Goal: Task Accomplishment & Management: Complete application form

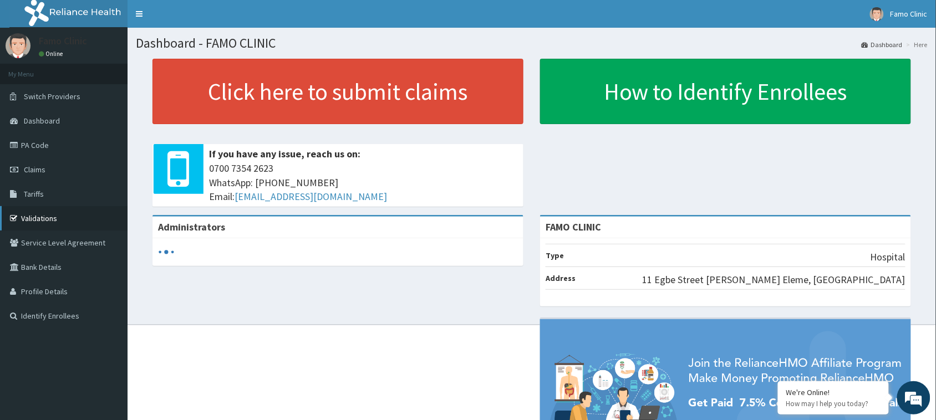
click at [46, 217] on link "Validations" at bounding box center [64, 218] width 128 height 24
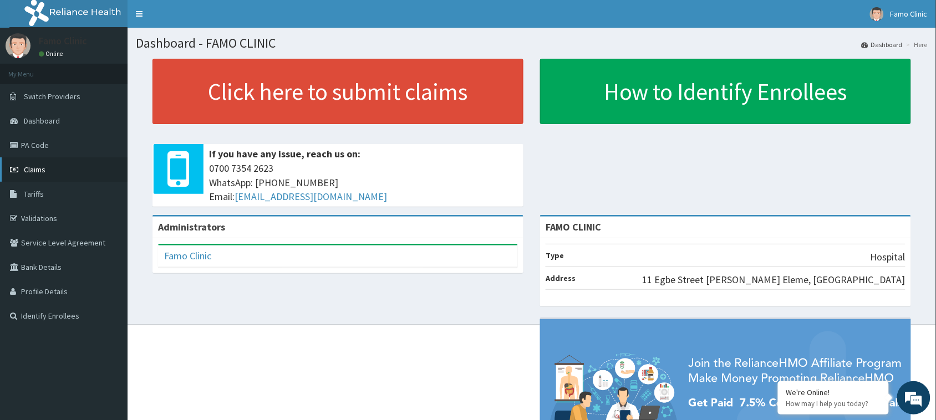
click at [42, 170] on span "Claims" at bounding box center [35, 170] width 22 height 10
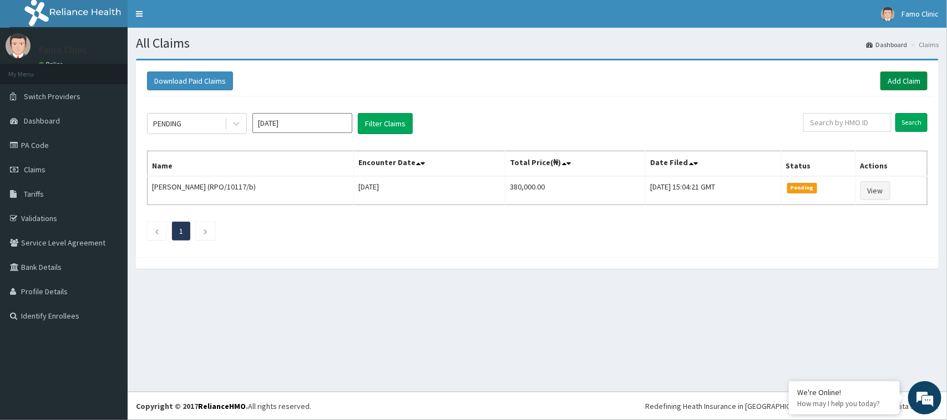
click at [900, 79] on link "Add Claim" at bounding box center [903, 81] width 47 height 19
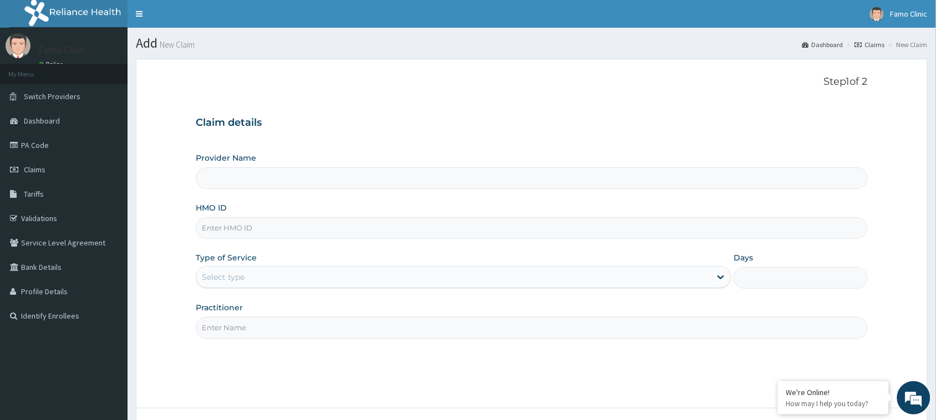
type input "FAMO CLINIC"
click at [273, 233] on input "HMO ID" at bounding box center [532, 228] width 672 height 22
type input "NBC/10736/B"
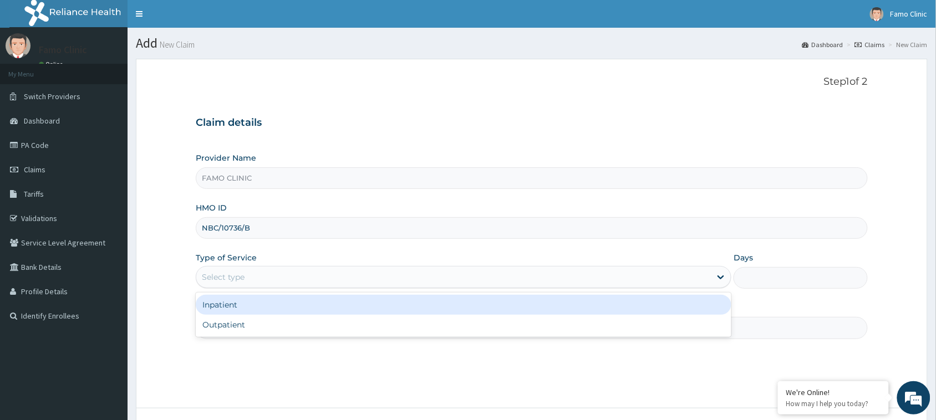
click at [259, 276] on div "Select type" at bounding box center [453, 277] width 515 height 18
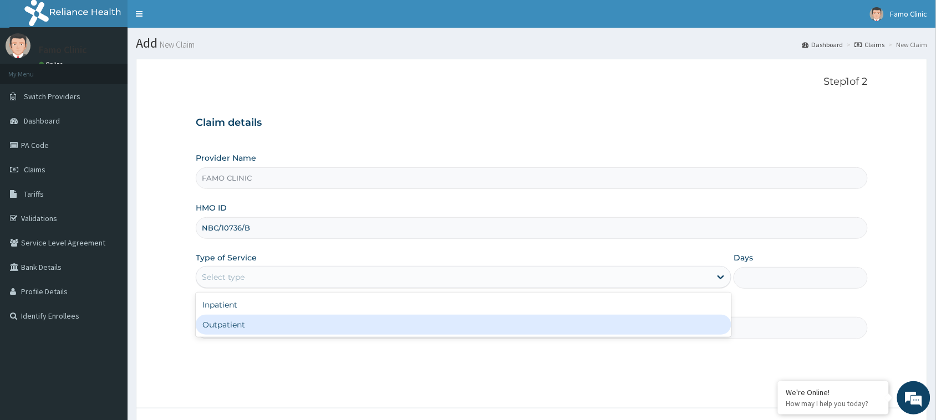
click at [250, 324] on div "Outpatient" at bounding box center [464, 325] width 536 height 20
type input "1"
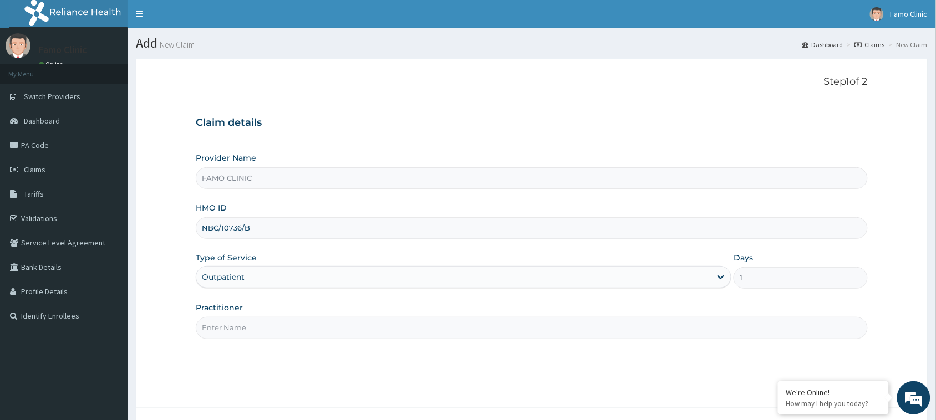
click at [261, 329] on input "Practitioner" at bounding box center [532, 328] width 672 height 22
type input "Dr. Okoro"
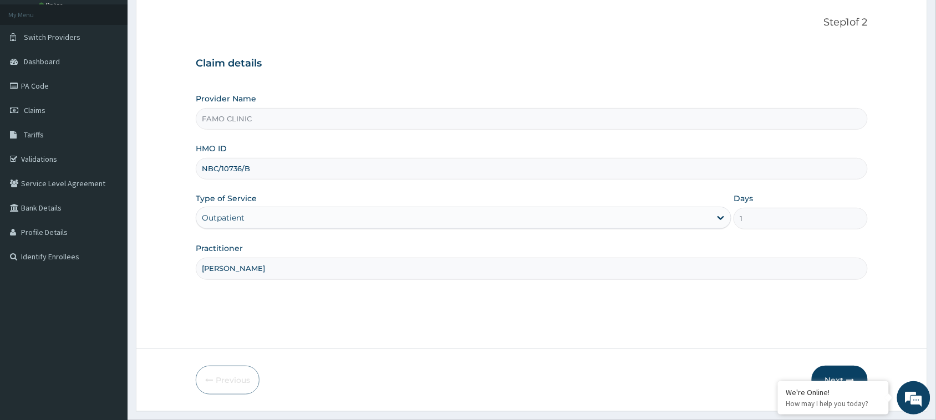
scroll to position [88, 0]
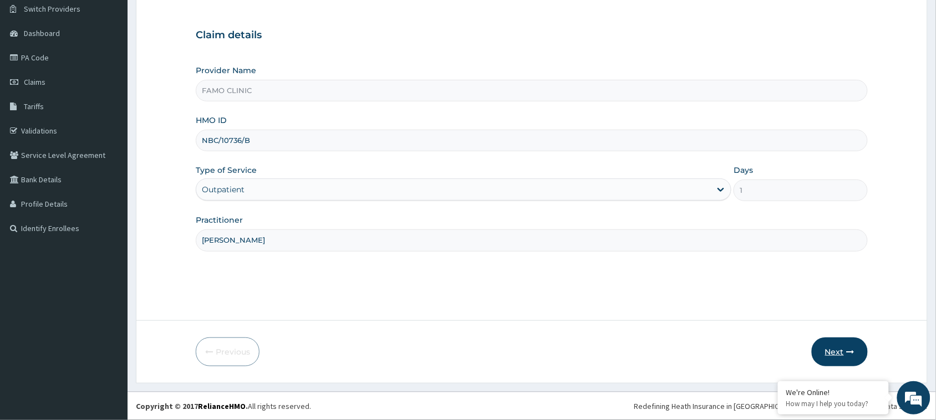
click at [830, 348] on button "Next" at bounding box center [840, 352] width 56 height 29
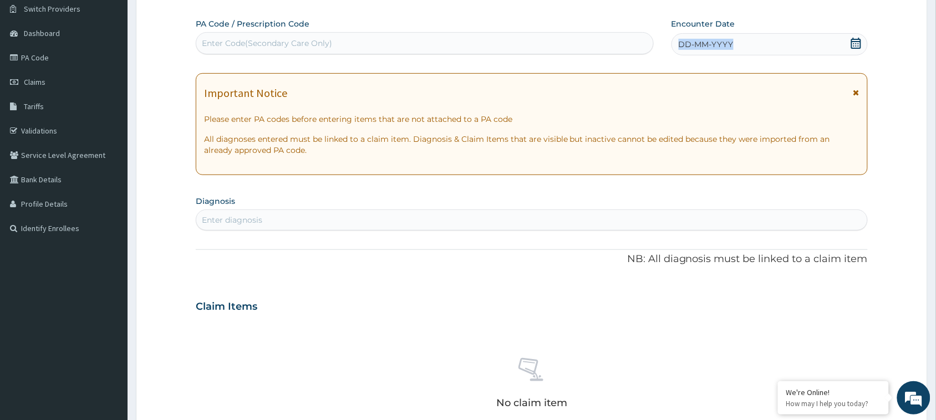
drag, startPoint x: 738, startPoint y: 42, endPoint x: 669, endPoint y: 45, distance: 68.9
click at [669, 45] on div "PA Code / Prescription Code Enter Code(Secondary Care Only) Encounter Date DD-M…" at bounding box center [523, 36] width 654 height 37
click at [855, 38] on icon at bounding box center [856, 43] width 11 height 11
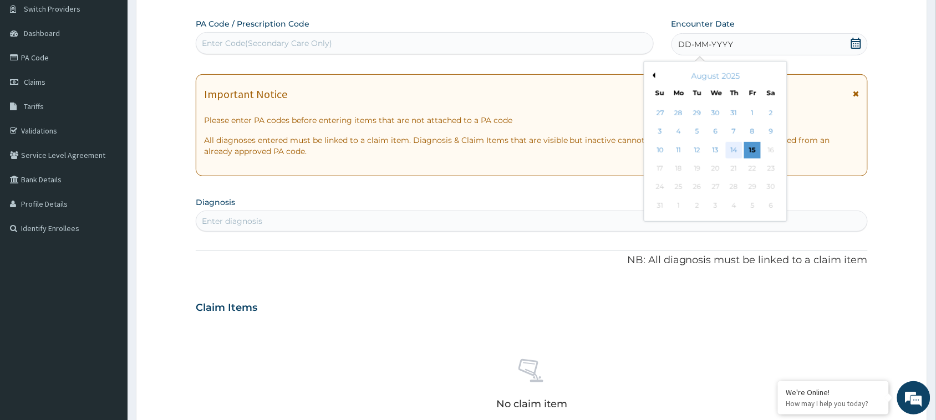
click at [730, 148] on div "14" at bounding box center [734, 150] width 17 height 17
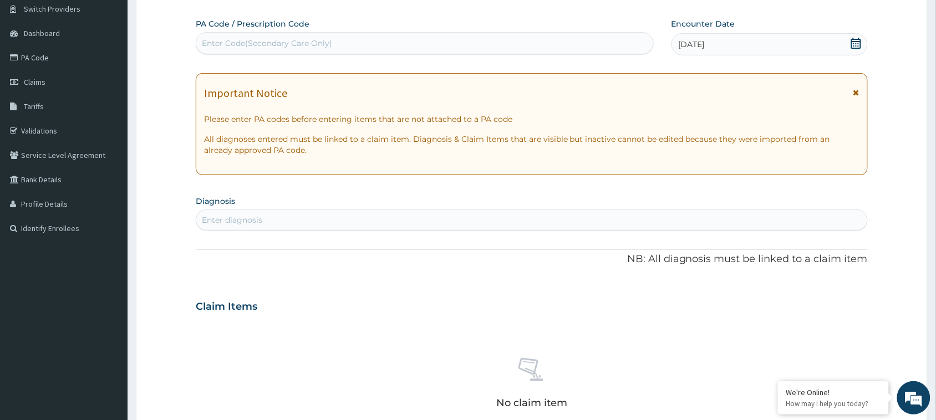
click at [281, 216] on div "Enter diagnosis" at bounding box center [531, 220] width 671 height 18
click at [272, 217] on div "Enter diagnosis" at bounding box center [531, 220] width 671 height 18
type input "B"
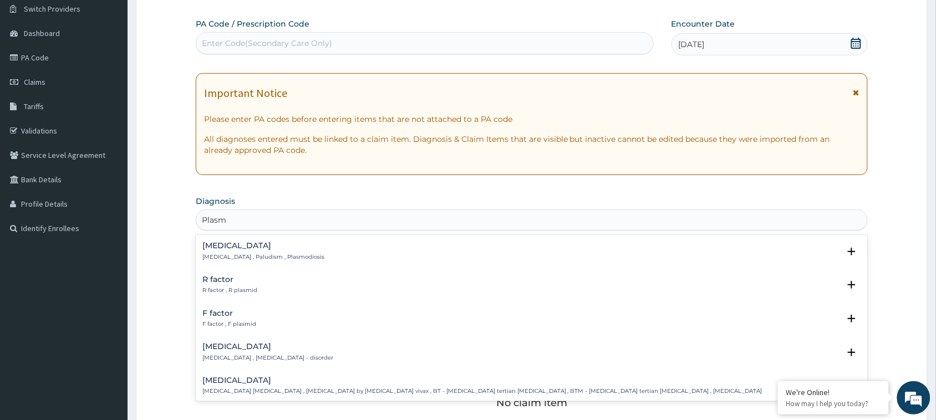
type input "Plasmo"
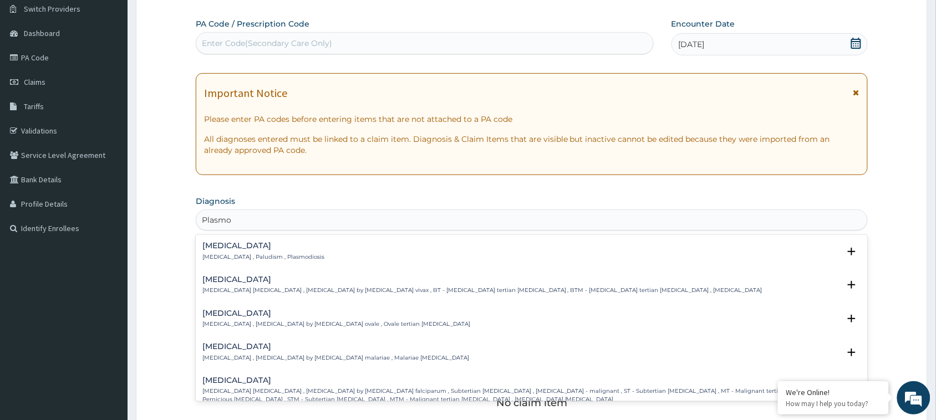
click at [229, 247] on h4 "Malaria" at bounding box center [263, 246] width 122 height 8
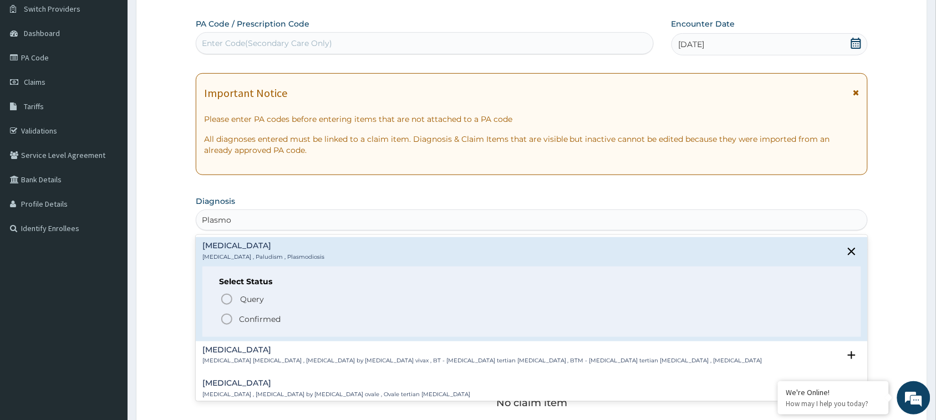
click at [231, 320] on icon "status option filled" at bounding box center [226, 319] width 13 height 13
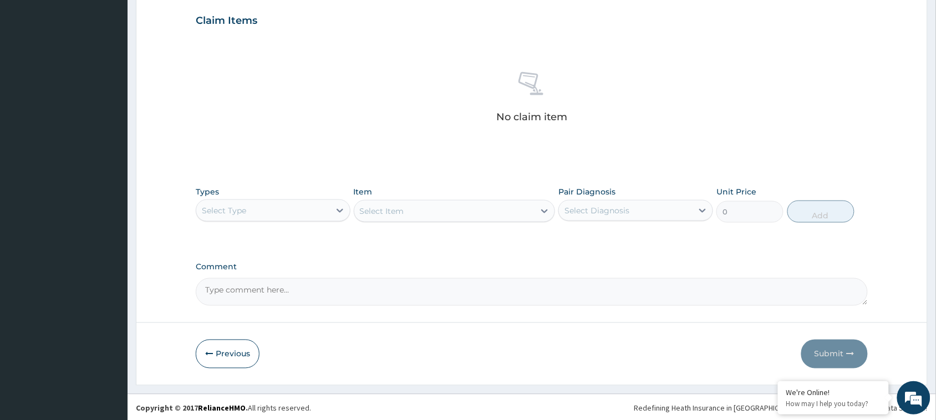
scroll to position [380, 0]
click at [340, 205] on icon at bounding box center [339, 208] width 11 height 11
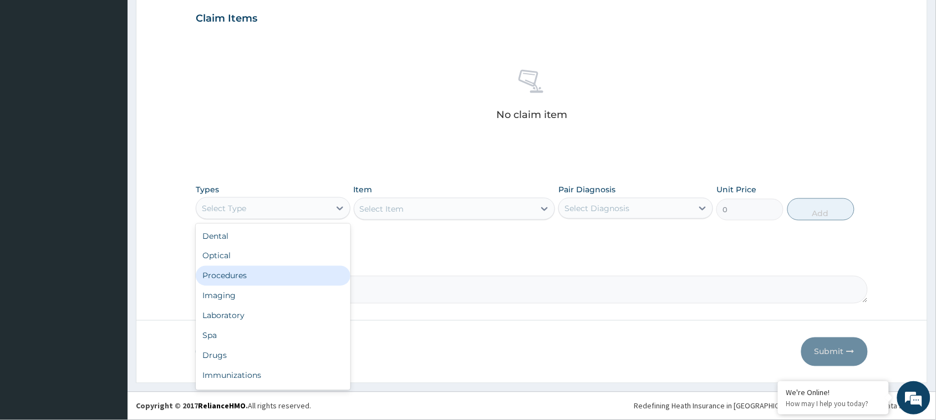
click at [245, 278] on div "Procedures" at bounding box center [273, 276] width 155 height 20
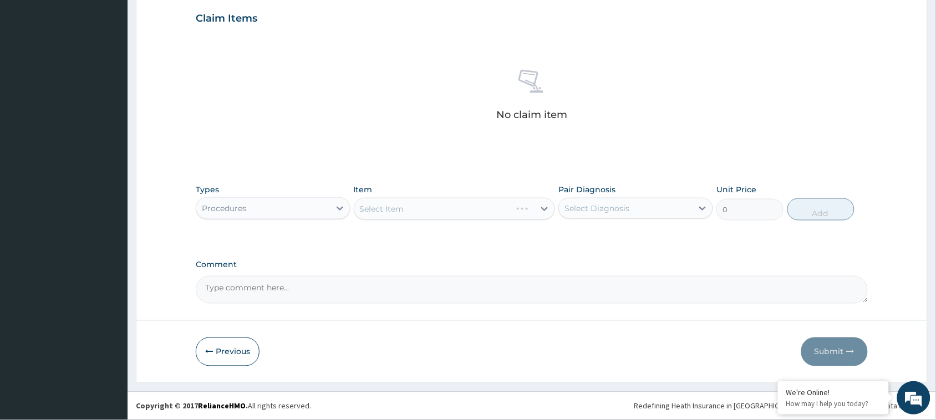
click at [476, 203] on div "Select Item" at bounding box center [455, 209] width 202 height 22
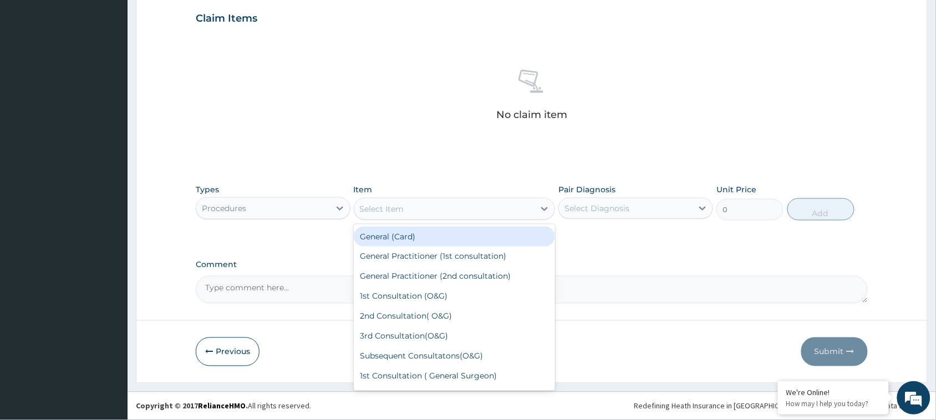
click at [544, 211] on icon at bounding box center [544, 209] width 11 height 11
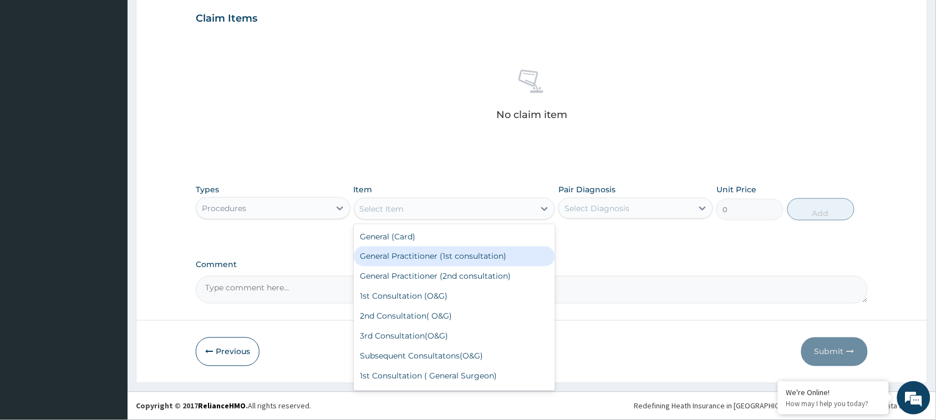
click at [486, 256] on div "General Practitioner (1st consultation)" at bounding box center [455, 257] width 202 height 20
type input "1500"
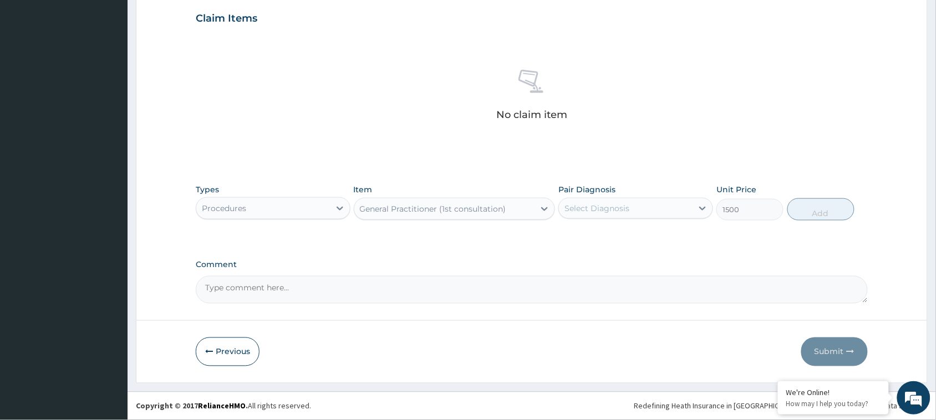
click at [611, 211] on div "Select Diagnosis" at bounding box center [597, 208] width 65 height 11
click at [572, 237] on input "checkbox" at bounding box center [568, 235] width 7 height 7
checkbox input "true"
click at [817, 212] on button "Add" at bounding box center [821, 210] width 67 height 22
type input "0"
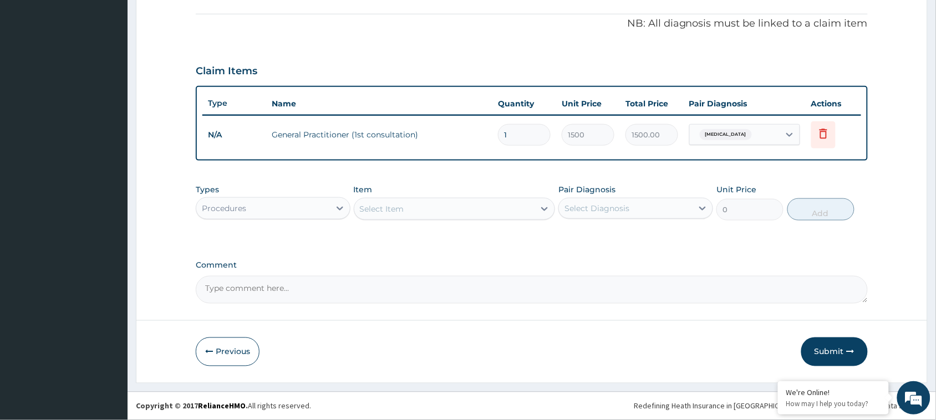
scroll to position [326, 0]
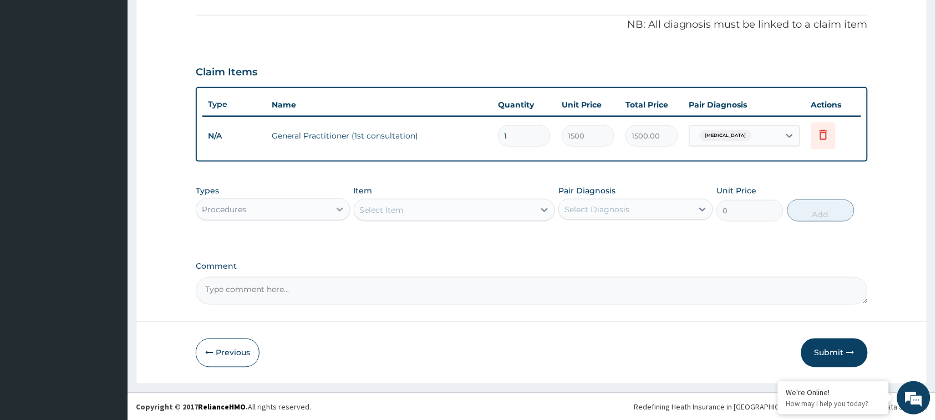
click at [340, 208] on icon at bounding box center [339, 209] width 11 height 11
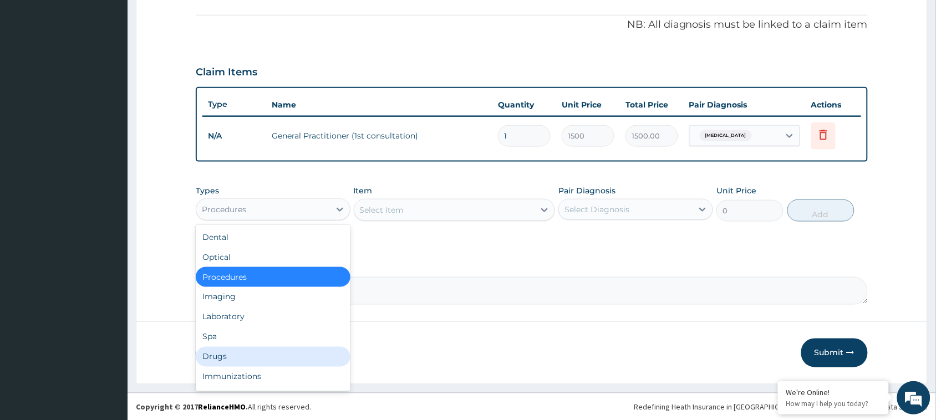
click at [239, 354] on div "Drugs" at bounding box center [273, 357] width 155 height 20
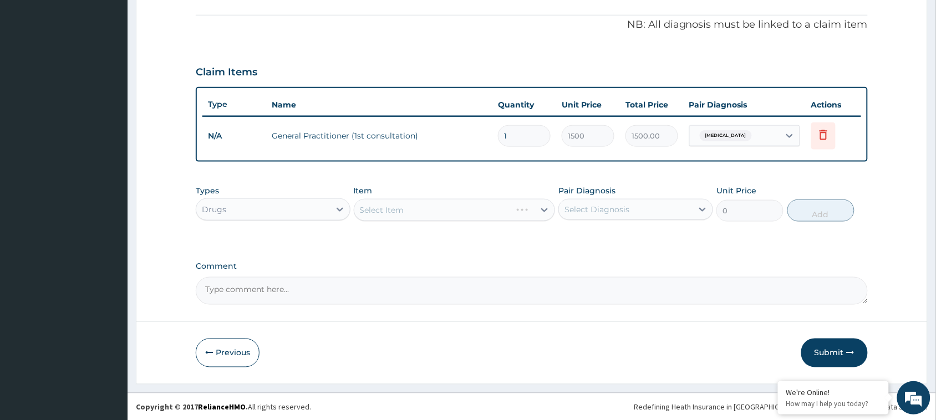
click at [479, 214] on div "Select Item" at bounding box center [455, 210] width 202 height 22
click at [541, 206] on div "Select Item" at bounding box center [455, 210] width 202 height 22
click at [544, 206] on icon at bounding box center [544, 210] width 11 height 11
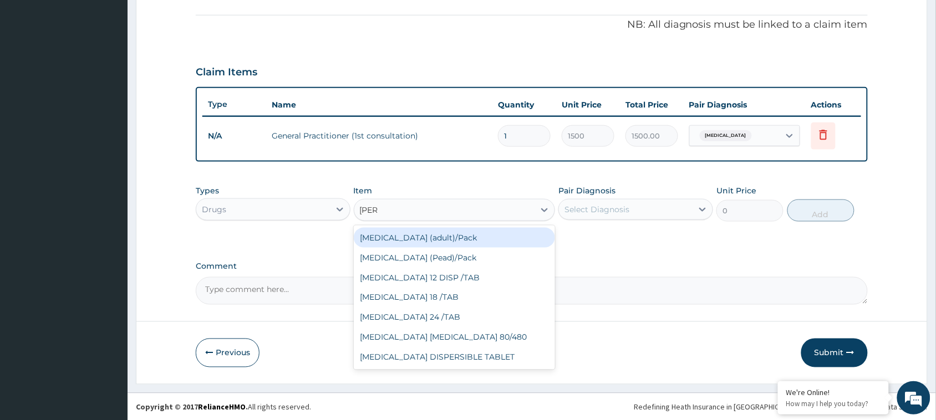
type input "coart"
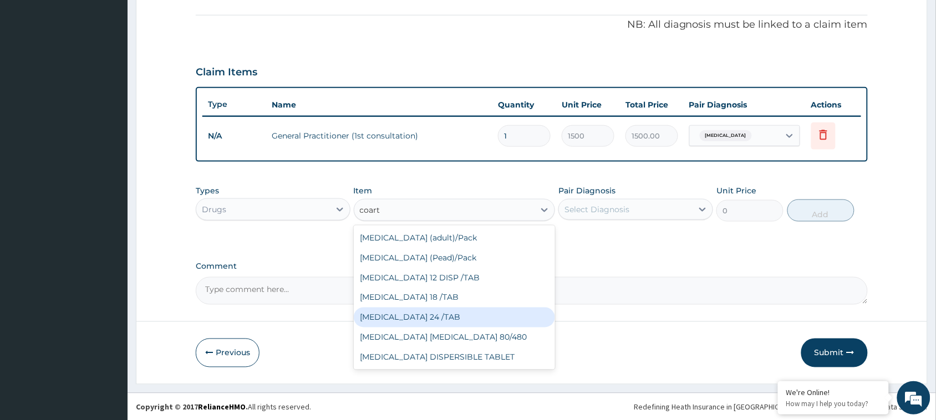
click at [438, 311] on div "COARTEM 24 /TAB" at bounding box center [455, 318] width 202 height 20
type input "75"
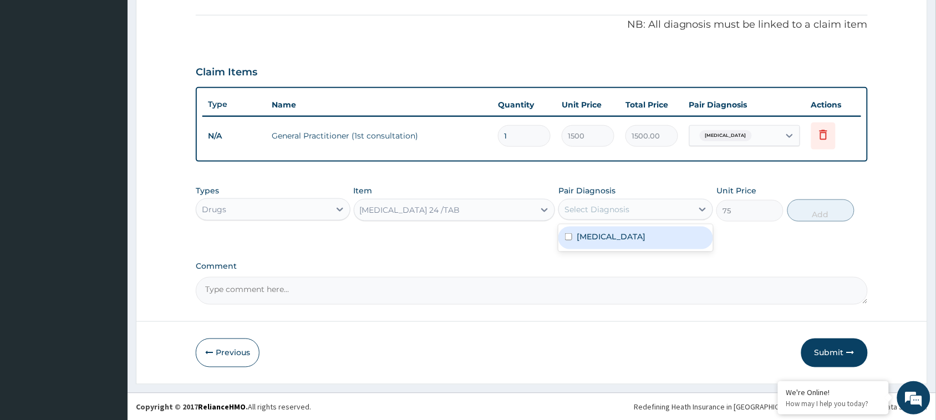
click at [634, 211] on div "Select Diagnosis" at bounding box center [626, 210] width 134 height 18
click at [571, 236] on input "checkbox" at bounding box center [568, 237] width 7 height 7
checkbox input "true"
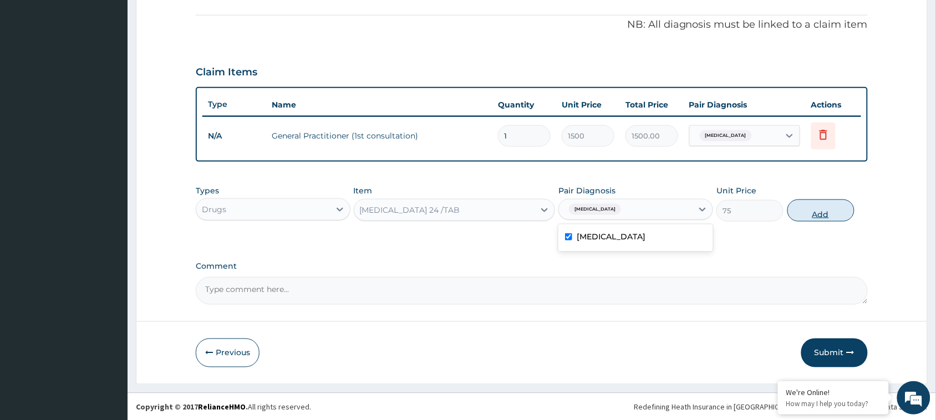
click at [819, 212] on button "Add" at bounding box center [821, 211] width 67 height 22
type input "0"
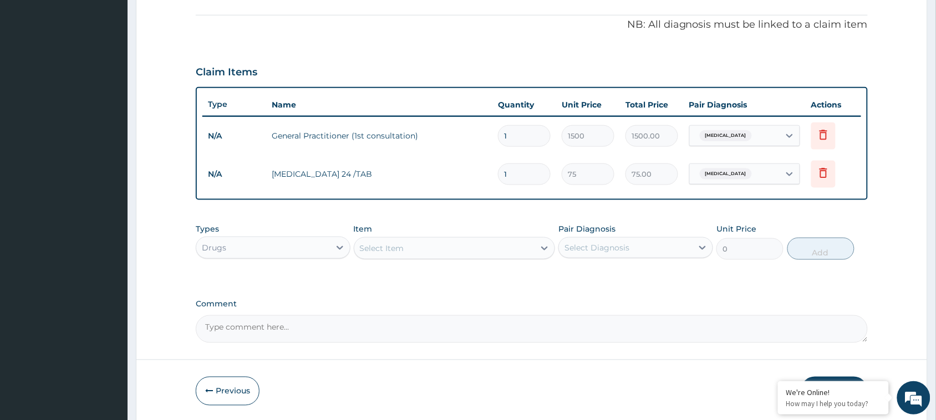
drag, startPoint x: 513, startPoint y: 172, endPoint x: 480, endPoint y: 172, distance: 32.7
click at [480, 172] on tr "N/A COARTEM 24 /TAB 1 75 75.00 Malaria Delete" at bounding box center [531, 174] width 659 height 38
type input "2"
type input "150.00"
type input "24"
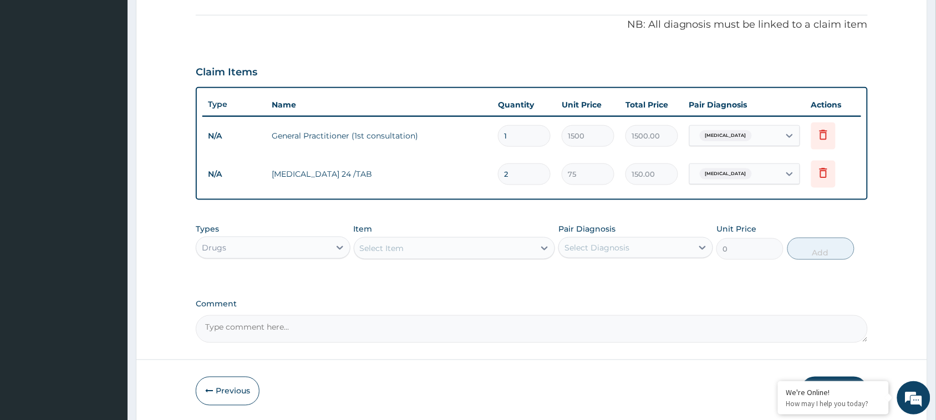
type input "1800.00"
type input "24"
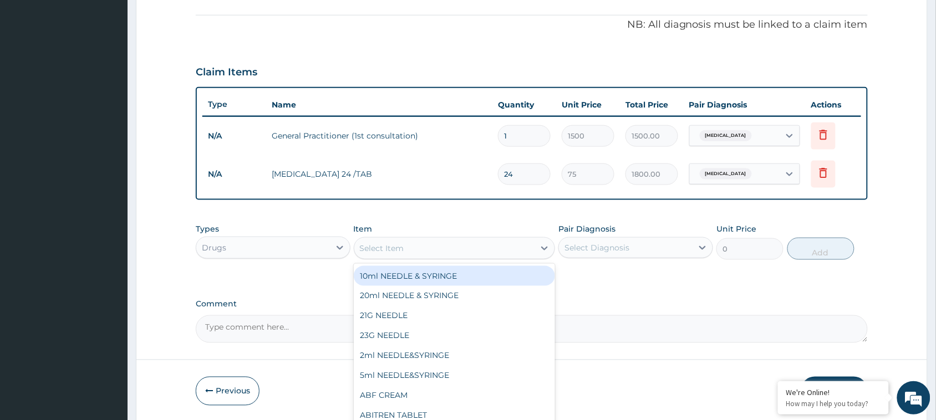
click at [444, 243] on div "Select Item" at bounding box center [444, 249] width 181 height 18
type input "para"
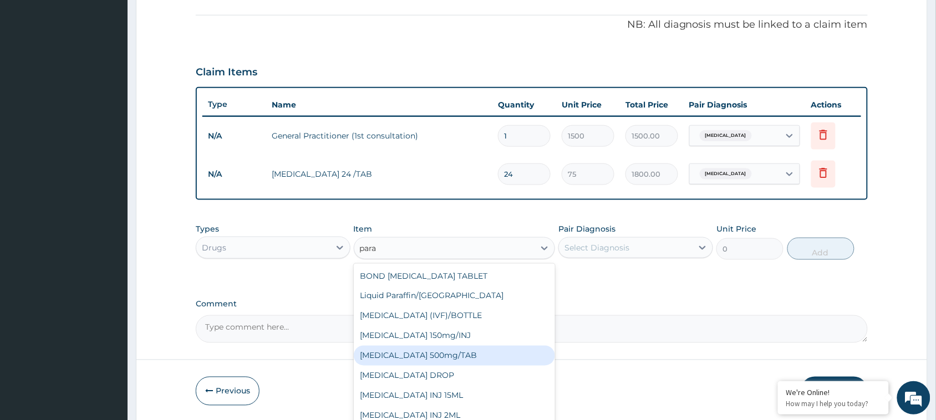
click at [463, 351] on div "PARACETAMOL 500mg/TAB" at bounding box center [455, 356] width 202 height 20
type input "7.5"
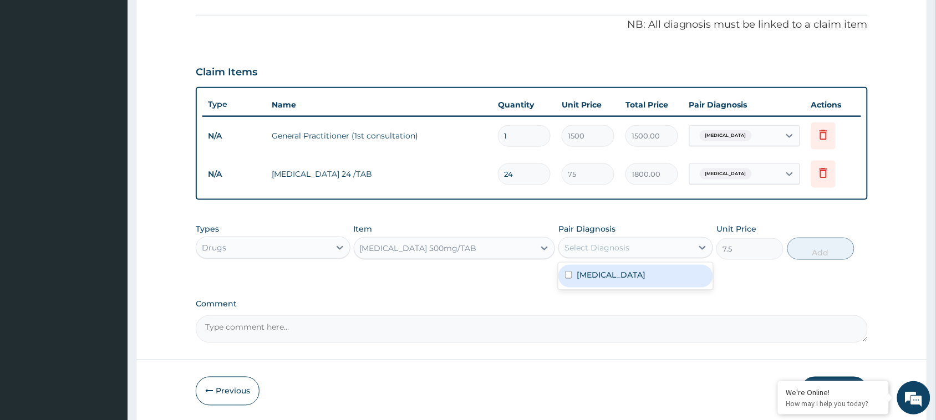
click at [643, 248] on div "Select Diagnosis" at bounding box center [626, 248] width 134 height 18
click at [570, 273] on input "checkbox" at bounding box center [568, 275] width 7 height 7
checkbox input "true"
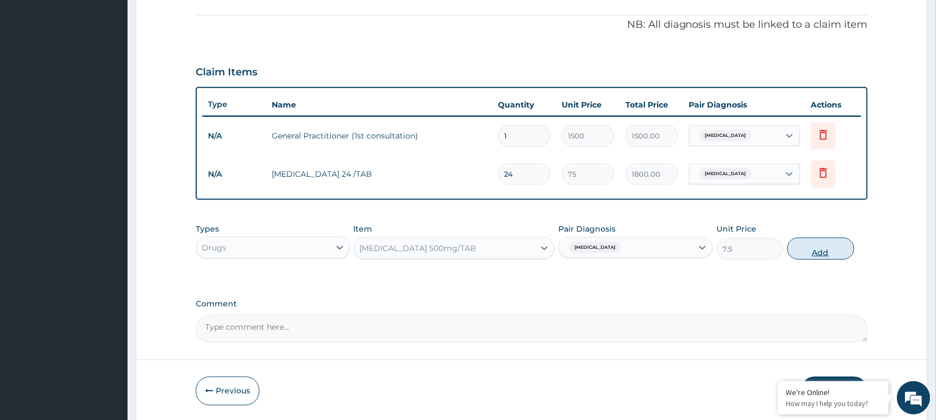
click at [830, 245] on button "Add" at bounding box center [821, 249] width 67 height 22
type input "0"
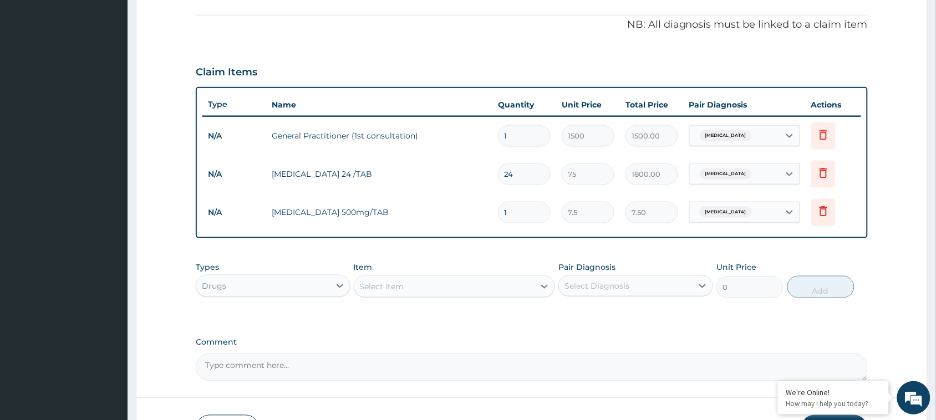
drag, startPoint x: 519, startPoint y: 210, endPoint x: 489, endPoint y: 210, distance: 30.5
click at [489, 210] on tr "N/A PARACETAMOL 500mg/TAB 1 7.5 7.50 Malaria Delete" at bounding box center [531, 213] width 659 height 38
type input "18"
type input "135.00"
type input "18"
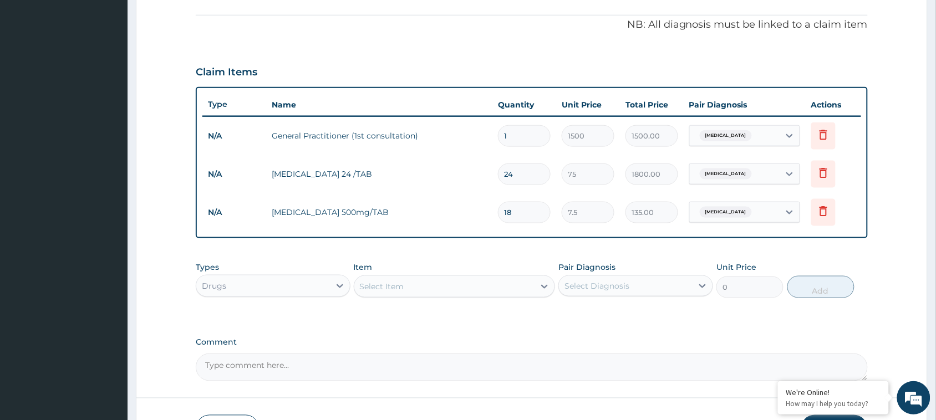
click at [456, 283] on div "Select Item" at bounding box center [444, 287] width 181 height 18
click at [342, 282] on icon at bounding box center [339, 286] width 11 height 11
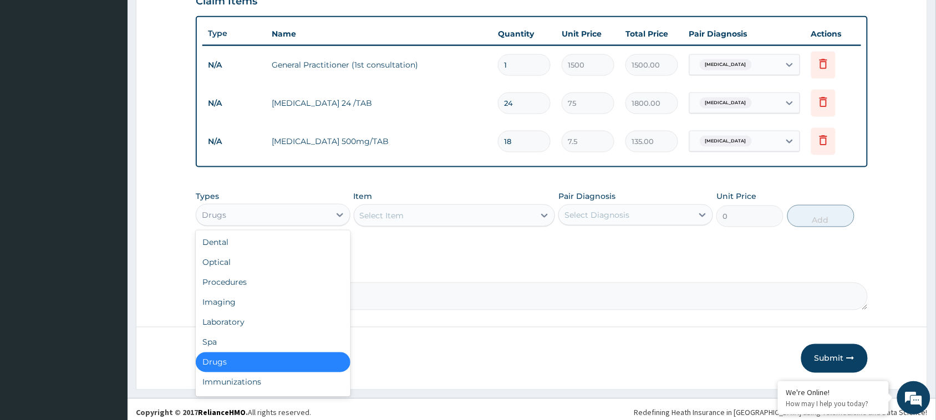
scroll to position [403, 0]
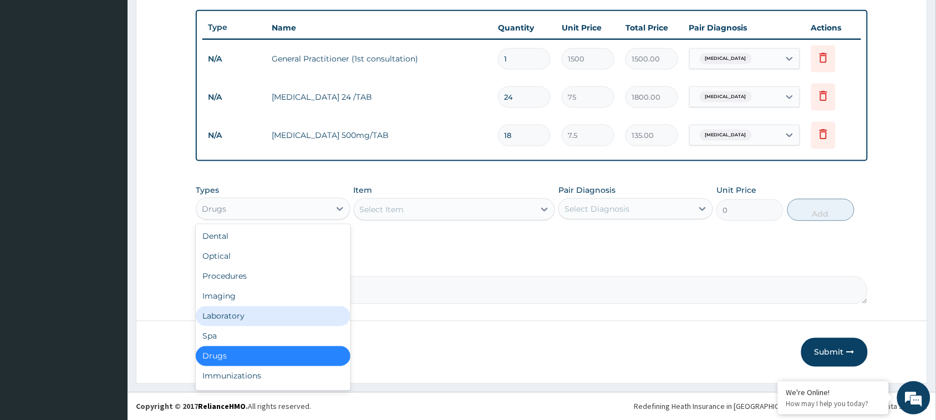
click at [240, 314] on div "Laboratory" at bounding box center [273, 317] width 155 height 20
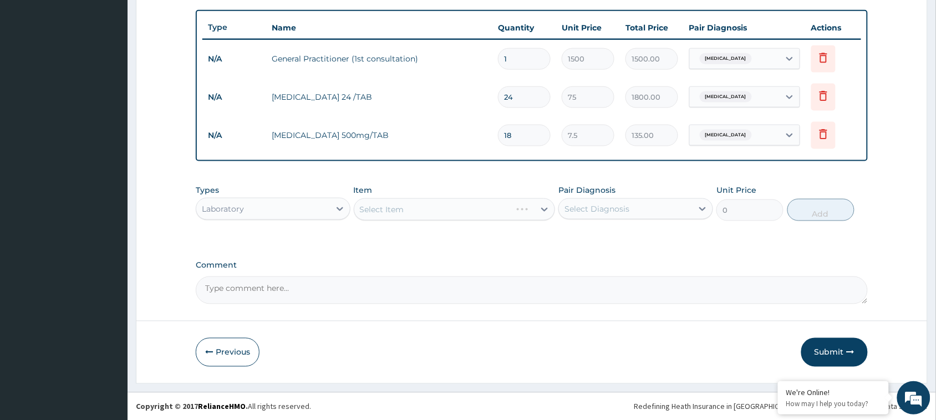
click at [412, 200] on div "Select Item" at bounding box center [455, 210] width 202 height 22
click at [541, 206] on div "Select Item" at bounding box center [455, 210] width 202 height 22
click at [545, 209] on div "Select Item" at bounding box center [455, 210] width 202 height 22
click at [544, 206] on div "Select Item" at bounding box center [455, 210] width 202 height 22
click at [541, 204] on div "Select Item" at bounding box center [455, 210] width 202 height 22
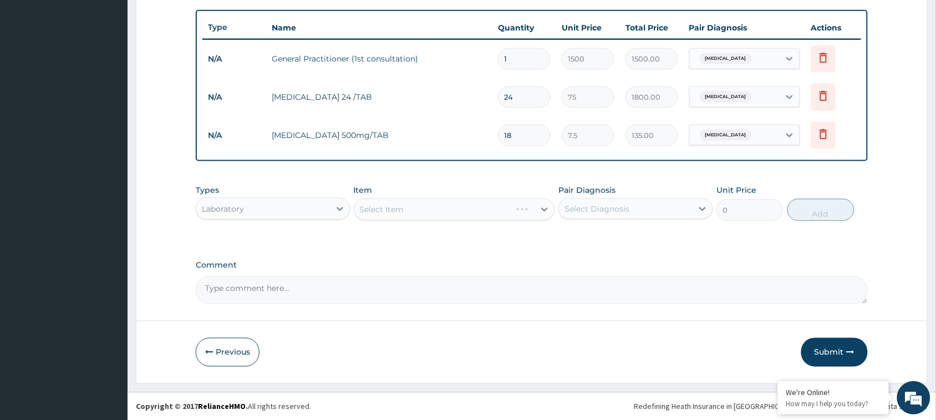
click at [542, 206] on div "Select Item" at bounding box center [455, 210] width 202 height 22
click at [545, 209] on div "Select Item" at bounding box center [455, 210] width 202 height 22
click at [546, 209] on div "Select Item" at bounding box center [455, 210] width 202 height 22
click at [544, 208] on div "Select Item" at bounding box center [455, 210] width 202 height 22
click at [544, 204] on div "Select Item" at bounding box center [455, 210] width 202 height 22
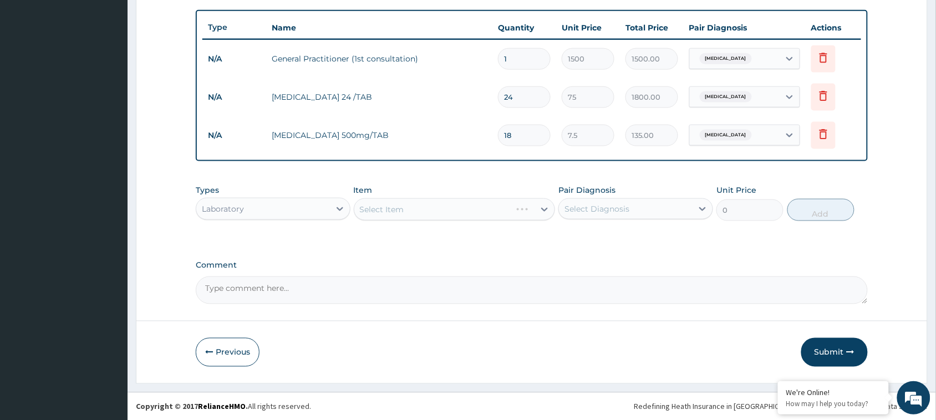
click at [546, 209] on div "Select Item" at bounding box center [455, 210] width 202 height 22
click at [545, 209] on div "Select Item" at bounding box center [455, 210] width 202 height 22
click at [544, 206] on div "Select Item" at bounding box center [455, 210] width 202 height 22
click at [546, 207] on div "Select Item" at bounding box center [455, 210] width 202 height 22
click at [545, 207] on div "Select Item" at bounding box center [455, 210] width 202 height 22
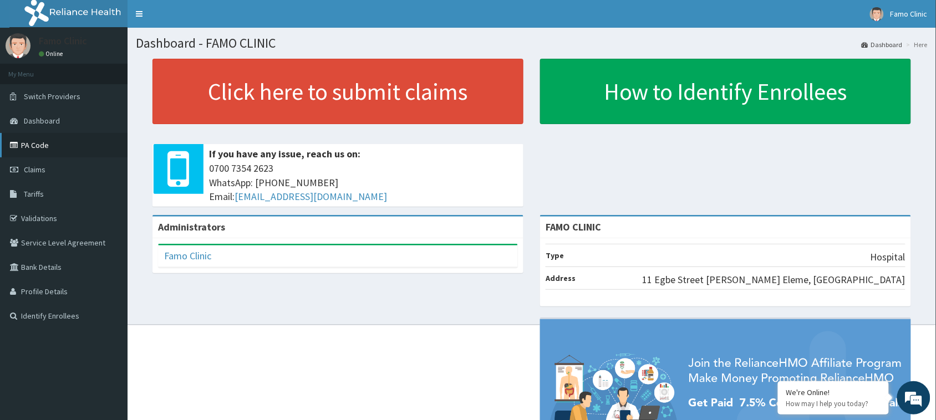
click at [47, 144] on link "PA Code" at bounding box center [64, 145] width 128 height 24
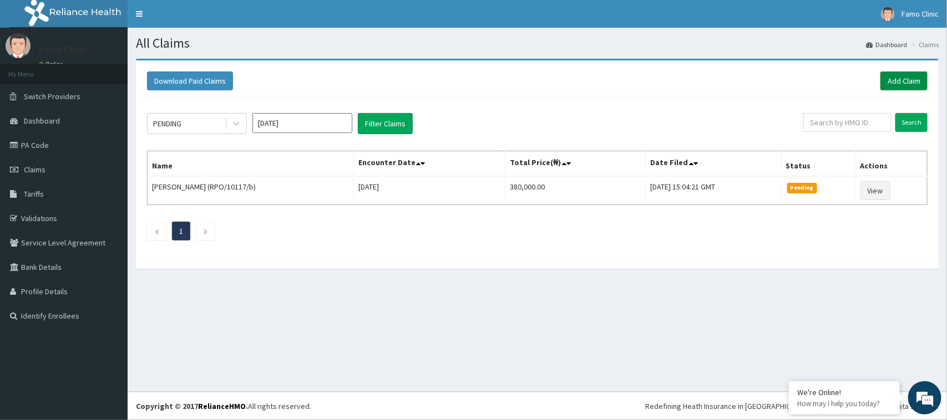
click at [904, 73] on link "Add Claim" at bounding box center [903, 81] width 47 height 19
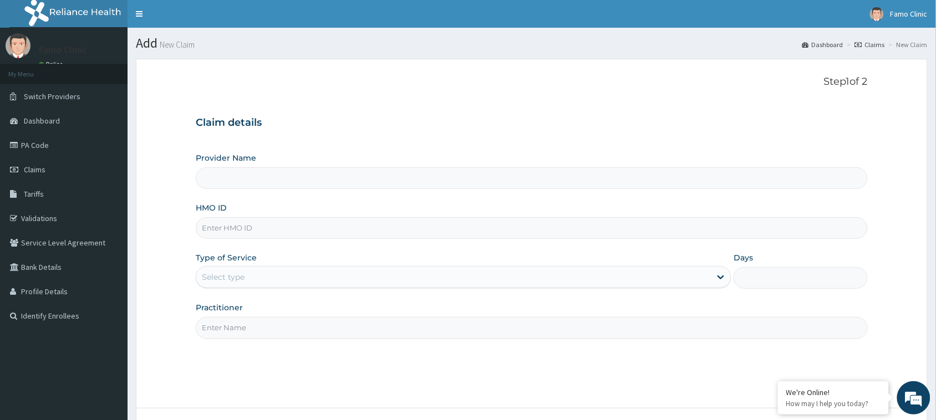
type input "FAMO CLINIC"
click at [270, 227] on input "HMO ID" at bounding box center [532, 228] width 672 height 22
type input "NBC/10736/B"
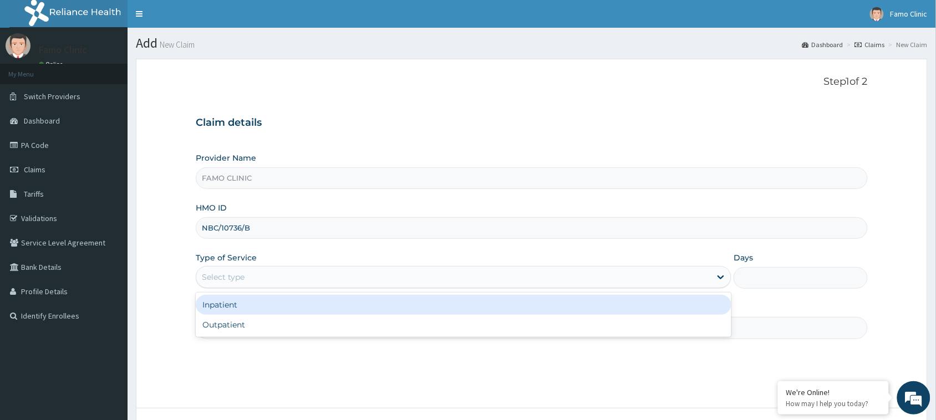
click at [226, 273] on div "Select type" at bounding box center [223, 277] width 43 height 11
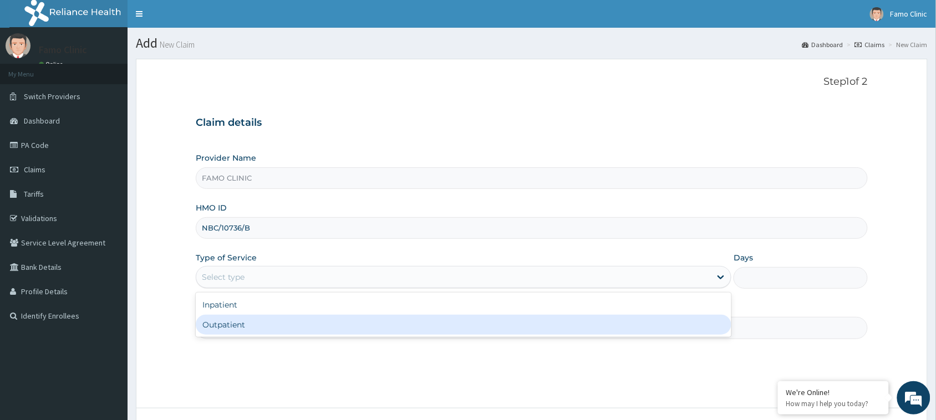
drag, startPoint x: 220, startPoint y: 329, endPoint x: 456, endPoint y: 351, distance: 237.9
click at [223, 329] on div "Outpatient" at bounding box center [464, 325] width 536 height 20
type input "1"
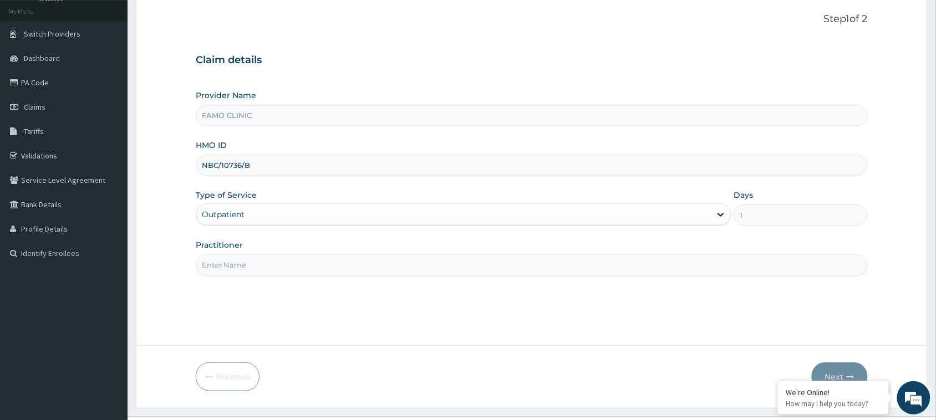
scroll to position [88, 0]
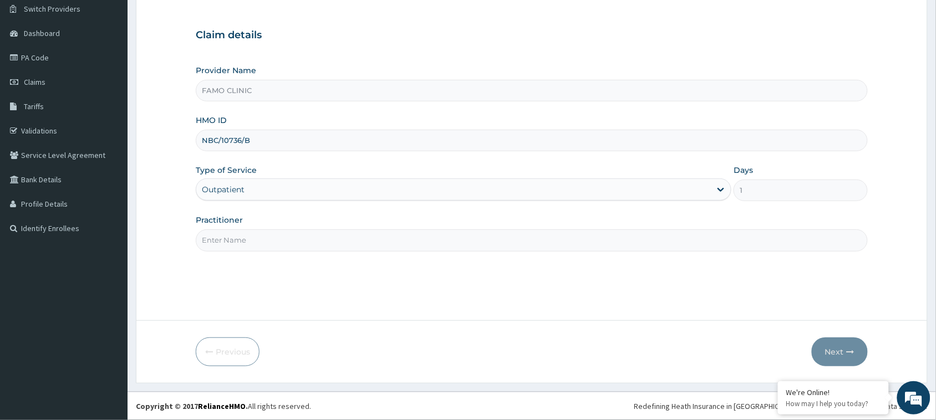
click at [277, 231] on input "Practitioner" at bounding box center [532, 241] width 672 height 22
type input "Dr. Okoro"
click at [835, 351] on button "Next" at bounding box center [840, 352] width 56 height 29
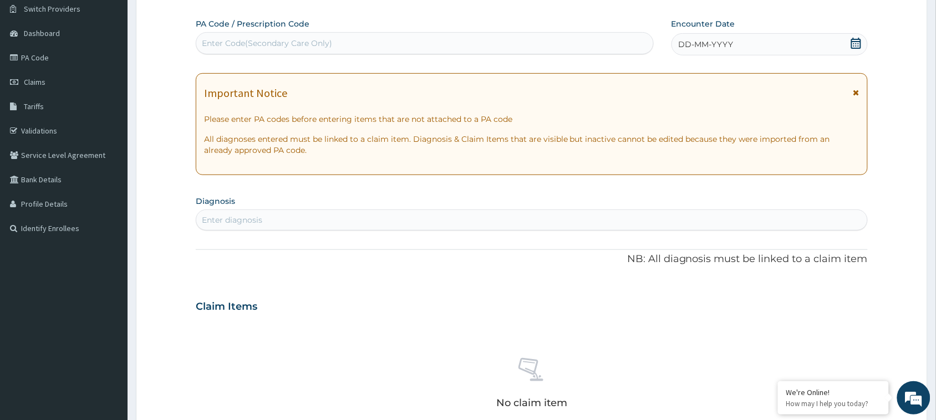
click at [853, 40] on icon at bounding box center [856, 43] width 11 height 11
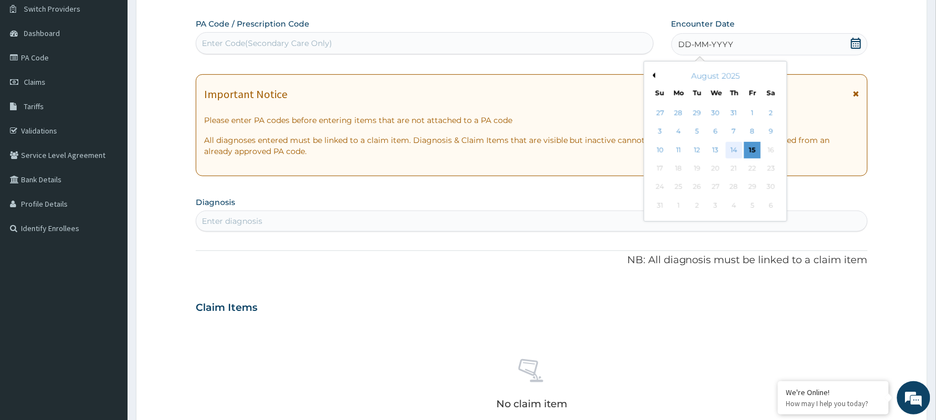
click at [733, 148] on div "14" at bounding box center [734, 150] width 17 height 17
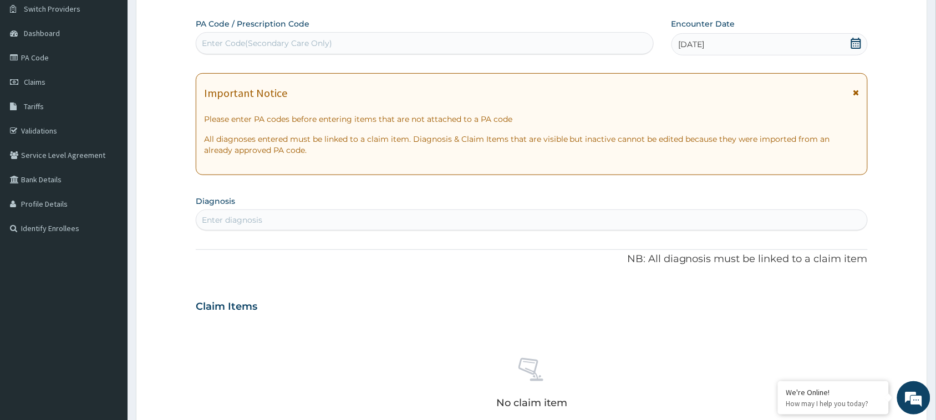
click at [239, 215] on div "Enter diagnosis" at bounding box center [232, 220] width 60 height 11
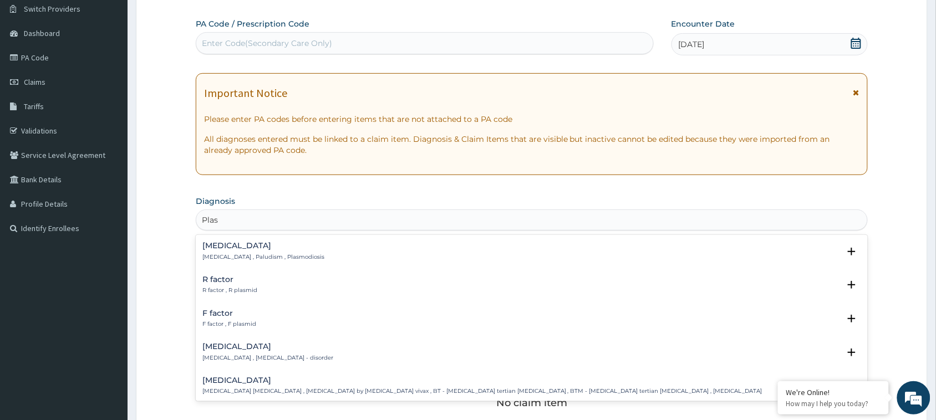
type input "Plasm"
click at [222, 254] on p "Malaria , Paludism , Plasmodiosis" at bounding box center [263, 257] width 122 height 8
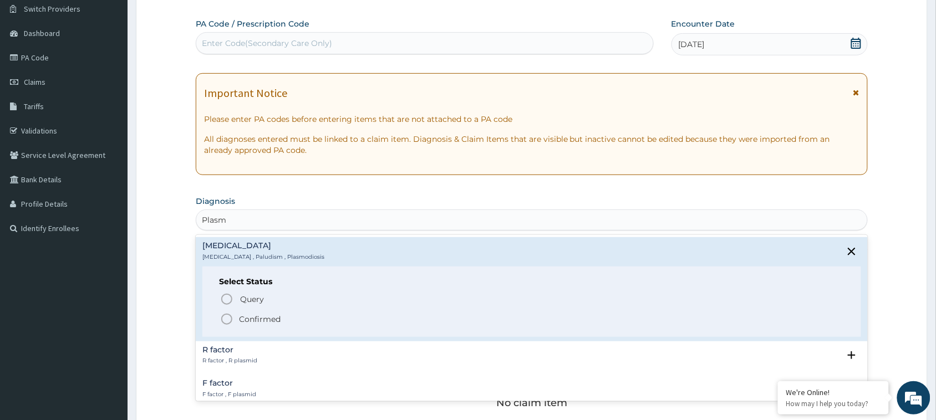
click at [226, 319] on icon "status option filled" at bounding box center [226, 319] width 13 height 13
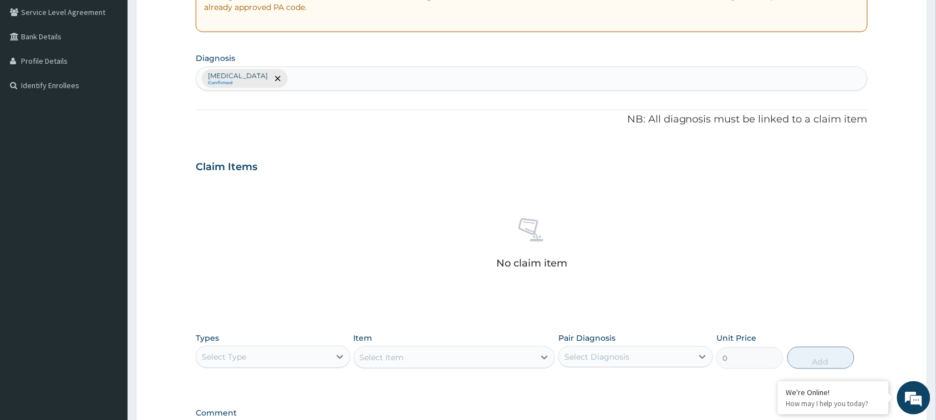
scroll to position [239, 0]
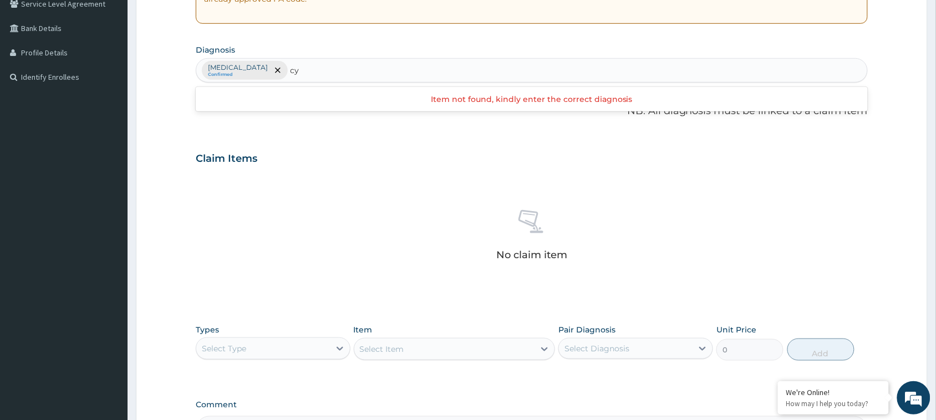
type input "c"
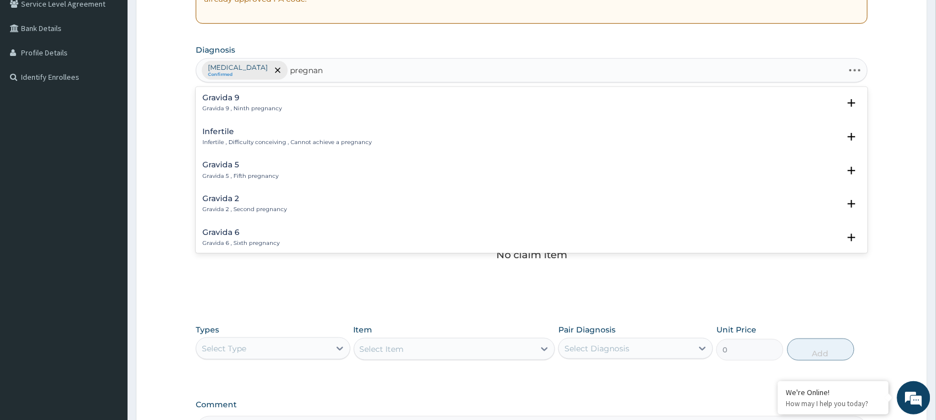
type input "pregnant"
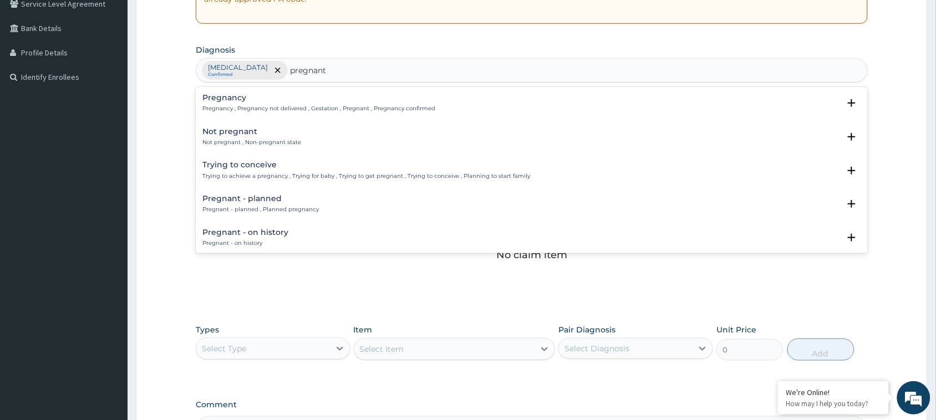
click at [225, 138] on div "Not pregnant Not pregnant , Non-pregnant state" at bounding box center [251, 137] width 99 height 19
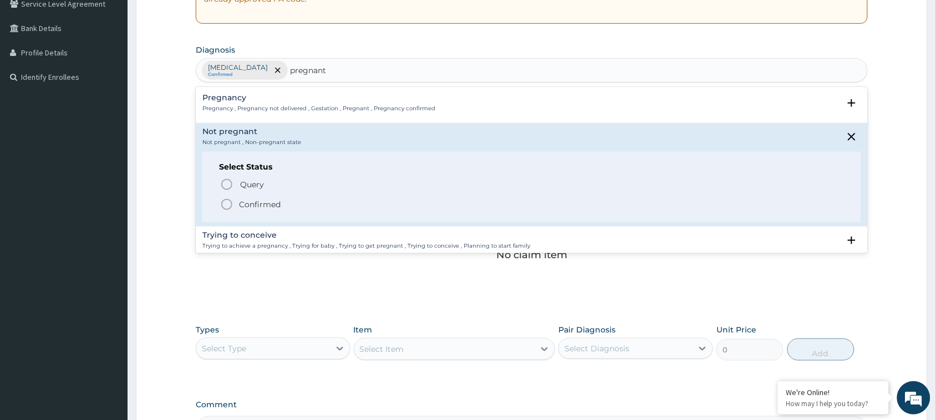
click at [229, 207] on icon "status option filled" at bounding box center [226, 204] width 13 height 13
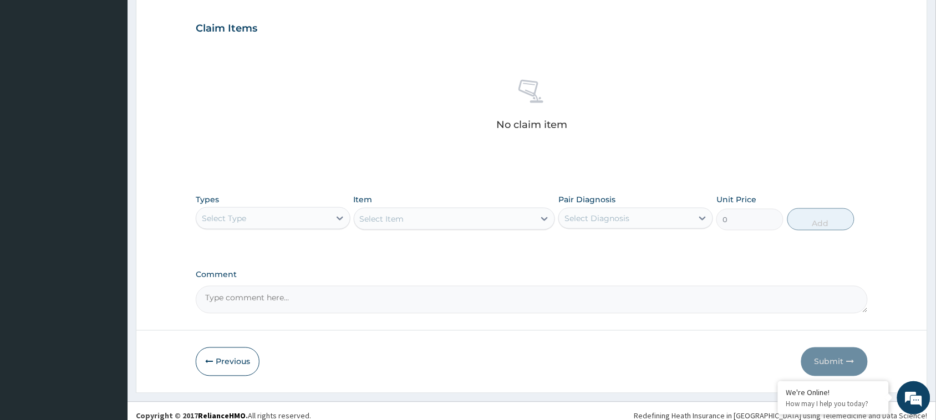
scroll to position [380, 0]
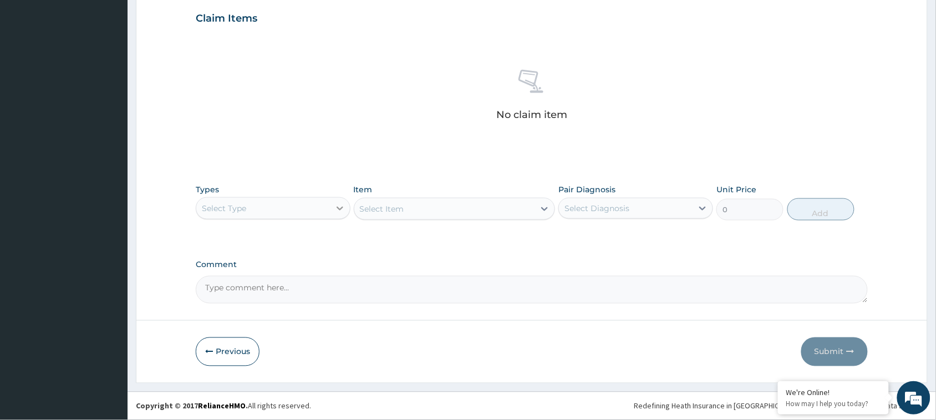
click at [334, 207] on icon at bounding box center [339, 208] width 11 height 11
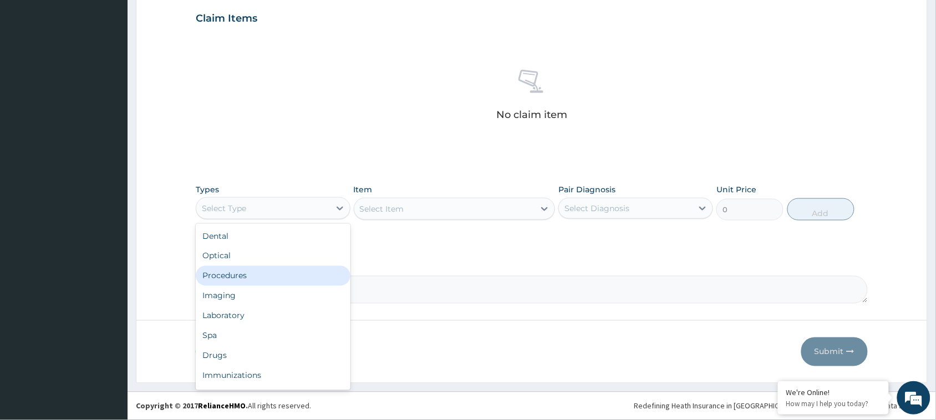
click at [253, 273] on div "Procedures" at bounding box center [273, 276] width 155 height 20
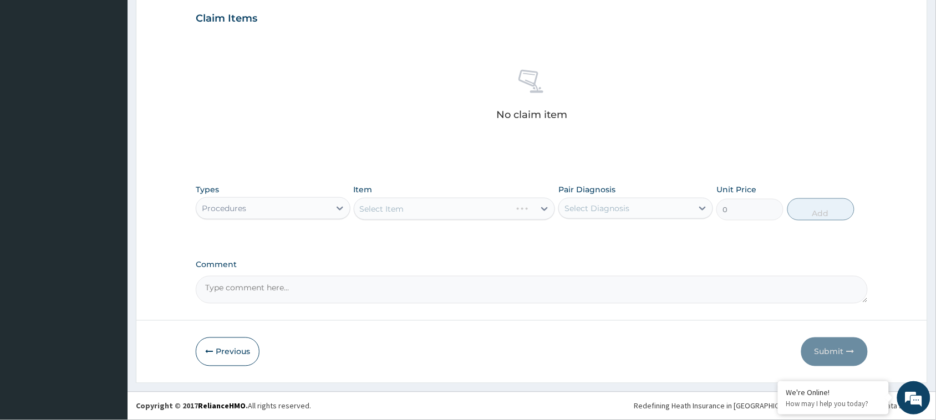
click at [414, 207] on div "Select Item" at bounding box center [455, 209] width 202 height 22
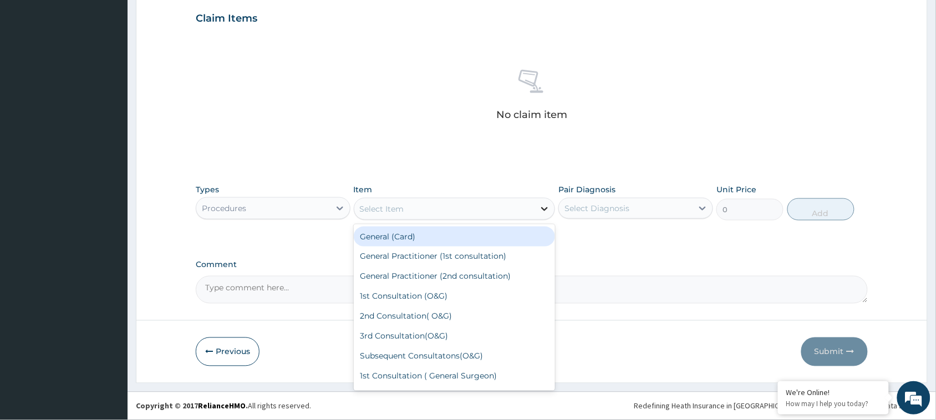
click at [544, 207] on icon at bounding box center [544, 209] width 11 height 11
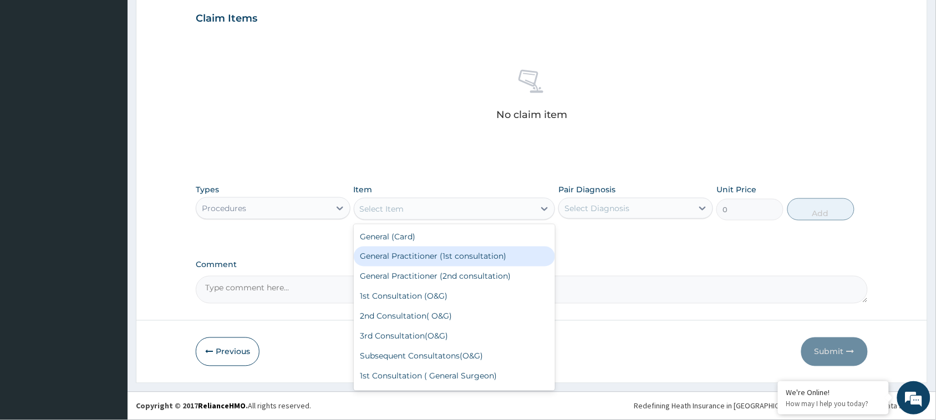
click at [490, 254] on div "General Practitioner (1st consultation)" at bounding box center [455, 257] width 202 height 20
type input "1500"
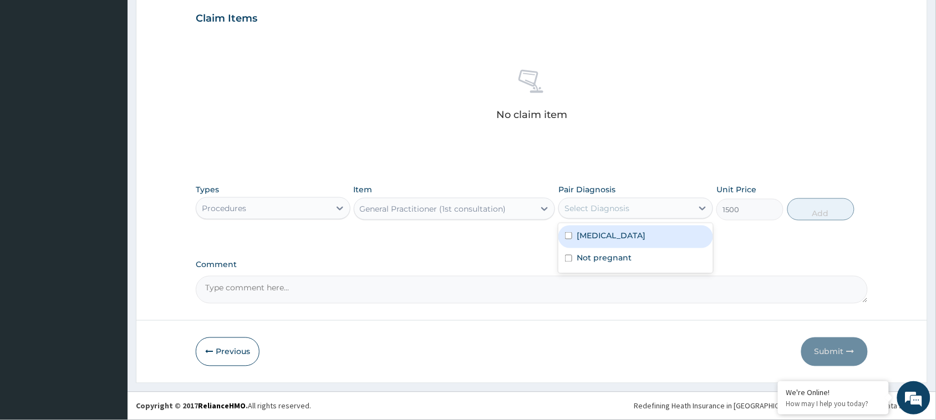
click at [619, 209] on div "Select Diagnosis" at bounding box center [597, 208] width 65 height 11
click at [566, 237] on input "checkbox" at bounding box center [568, 235] width 7 height 7
checkbox input "true"
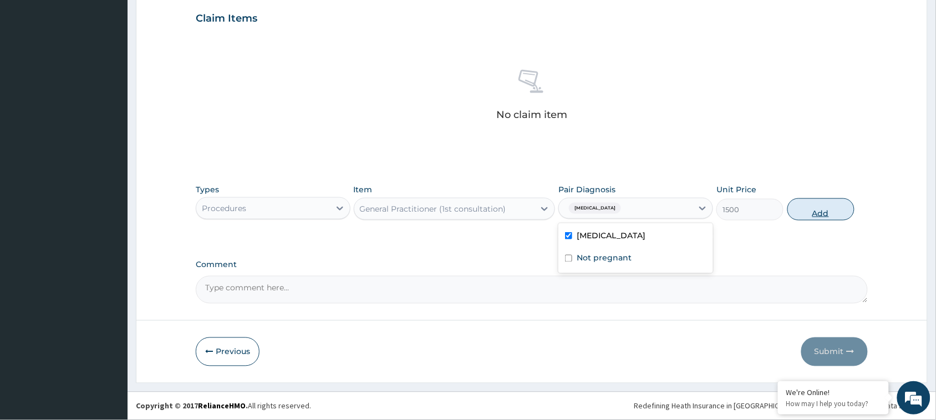
click at [836, 211] on button "Add" at bounding box center [821, 210] width 67 height 22
type input "0"
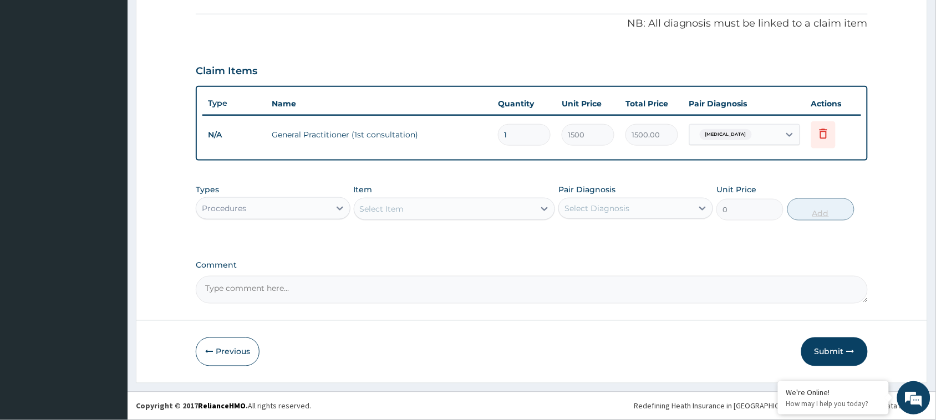
scroll to position [326, 0]
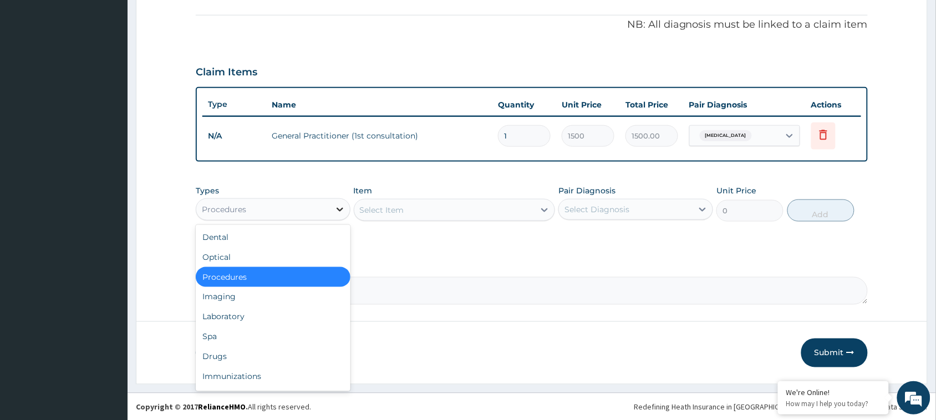
click at [336, 209] on icon at bounding box center [339, 209] width 11 height 11
click at [243, 356] on div "Drugs" at bounding box center [273, 357] width 155 height 20
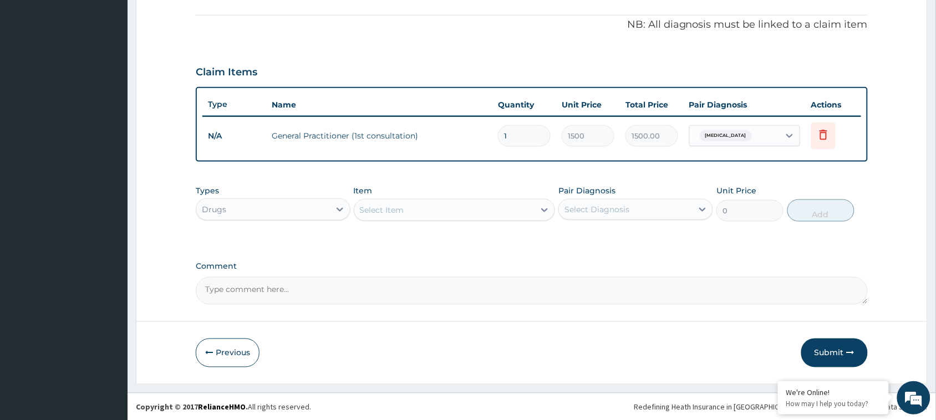
click at [453, 208] on div "Select Item" at bounding box center [444, 210] width 181 height 18
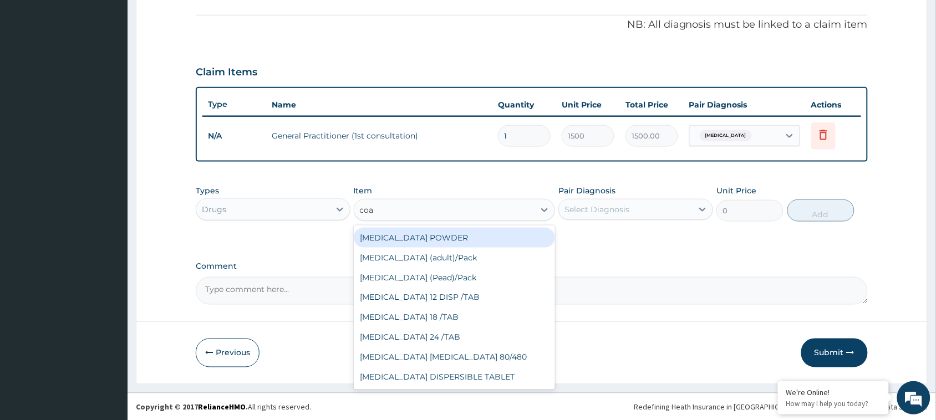
type input "[PERSON_NAME]"
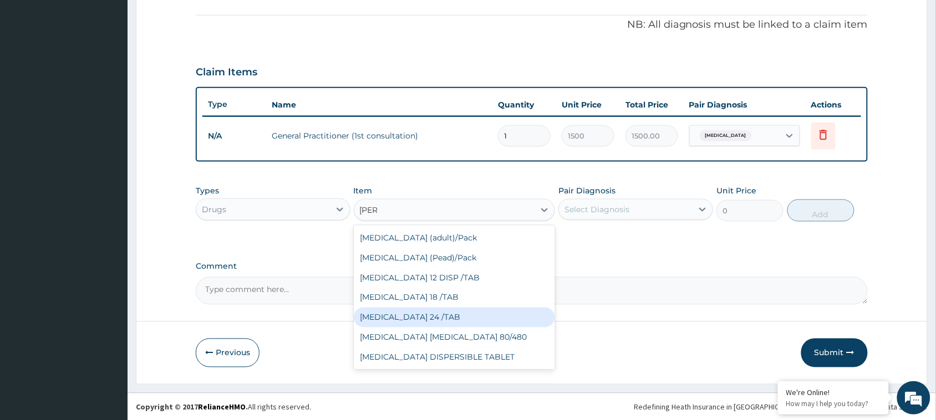
click at [424, 315] on div "[MEDICAL_DATA] 24 /TAB" at bounding box center [455, 318] width 202 height 20
type input "75"
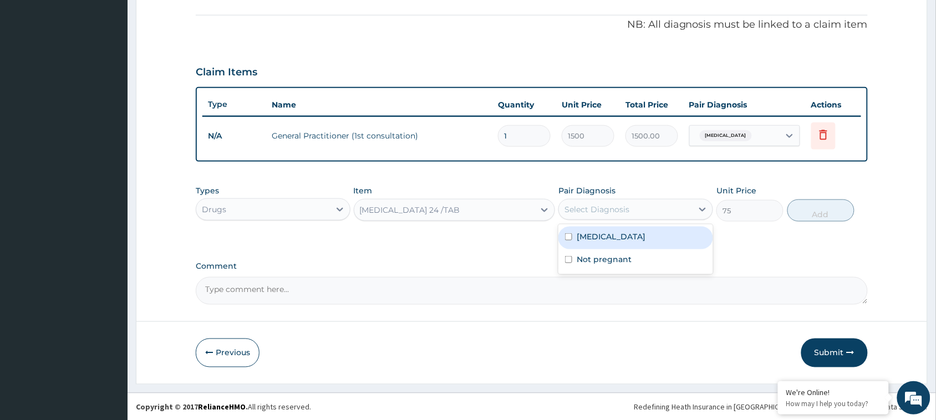
click at [617, 202] on div "Select Diagnosis" at bounding box center [626, 210] width 134 height 18
click at [566, 234] on input "checkbox" at bounding box center [568, 237] width 7 height 7
checkbox input "true"
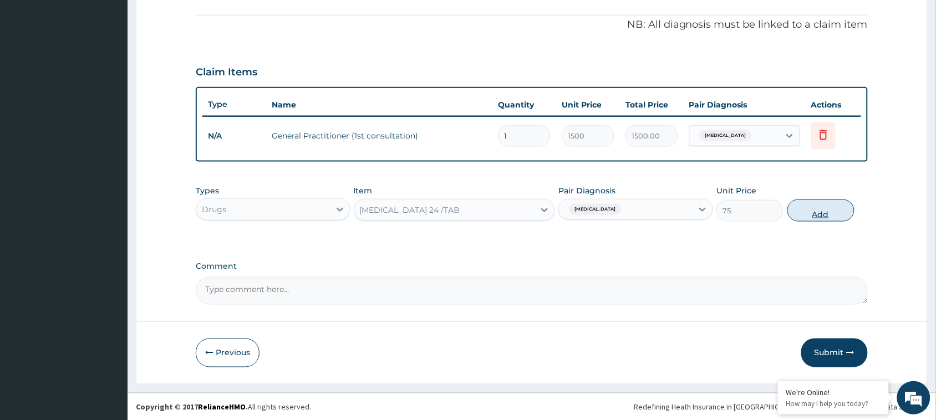
click at [824, 206] on button "Add" at bounding box center [821, 211] width 67 height 22
type input "0"
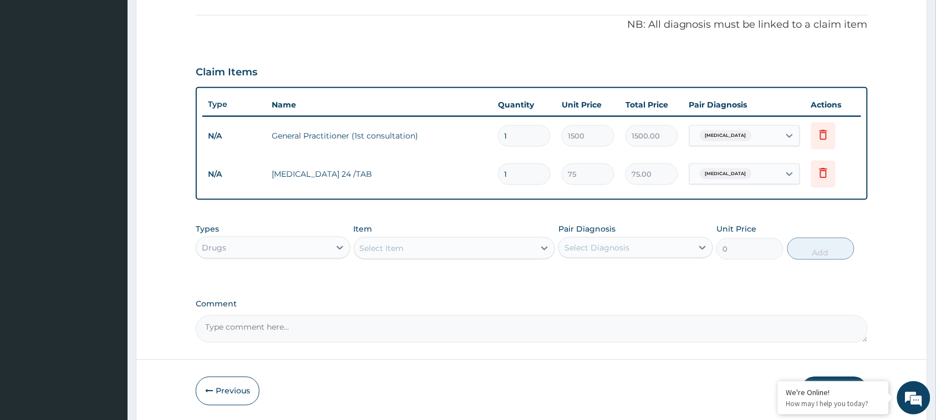
drag, startPoint x: 494, startPoint y: 172, endPoint x: 486, endPoint y: 173, distance: 8.3
click at [486, 173] on tr "N/A [MEDICAL_DATA] 24 /TAB 1 75 75.00 [MEDICAL_DATA] Delete" at bounding box center [531, 174] width 659 height 38
type input "21"
type input "1575.00"
type input "241"
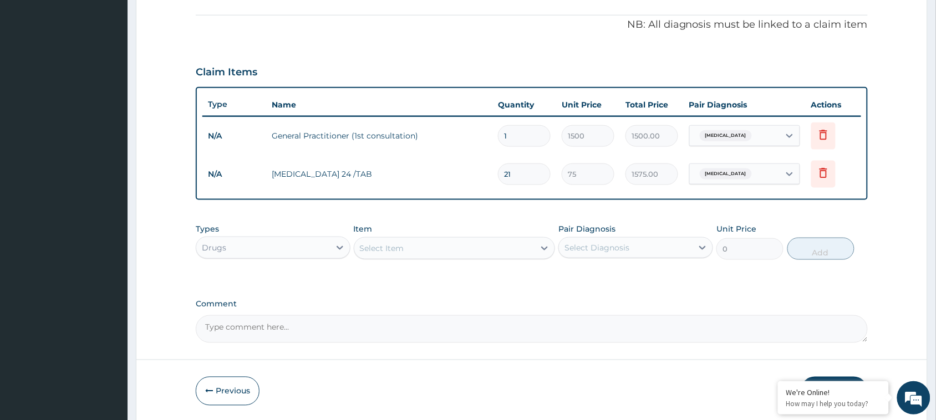
type input "18075.00"
click at [515, 174] on input "241" at bounding box center [524, 175] width 53 height 22
type input "24"
type input "1800.00"
type input "24"
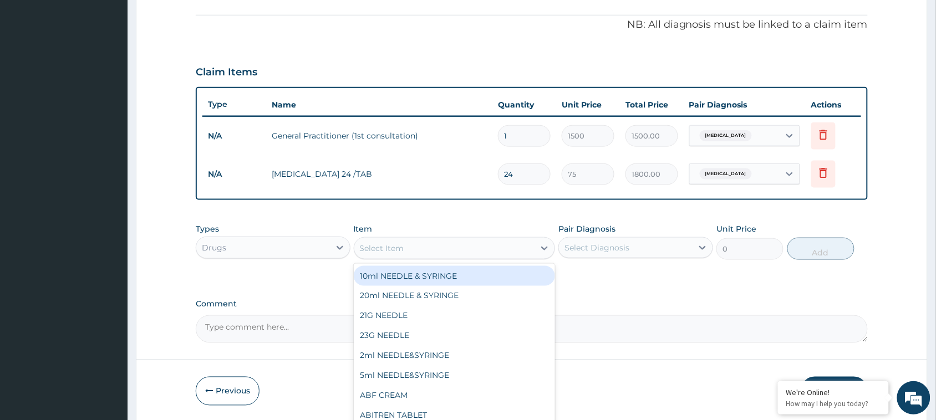
click at [443, 252] on div "Select Item" at bounding box center [444, 249] width 181 height 18
type input "para"
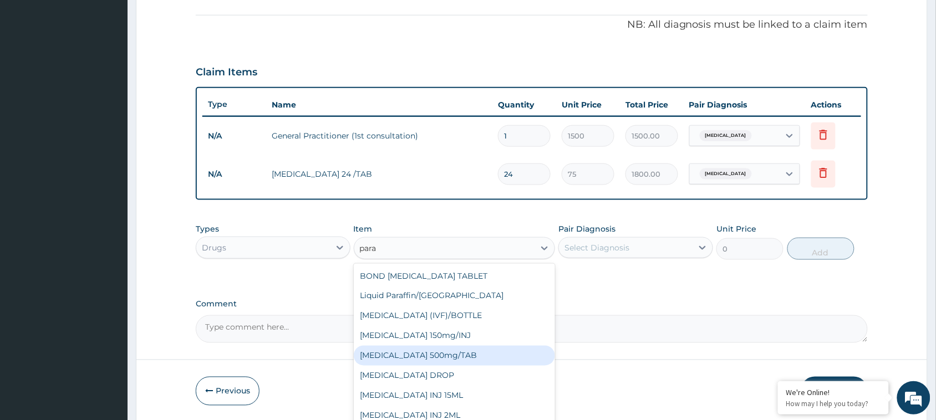
click at [439, 354] on div "PARACETAMOL 500mg/TAB" at bounding box center [455, 356] width 202 height 20
type input "7.5"
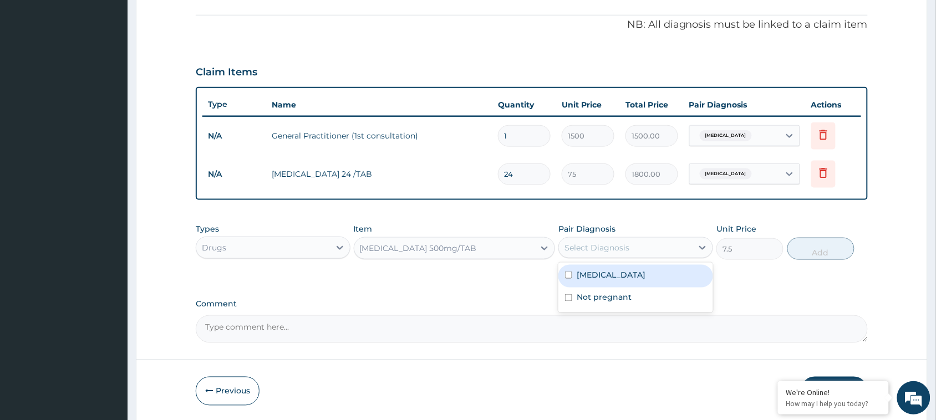
click at [608, 243] on div "Select Diagnosis" at bounding box center [597, 247] width 65 height 11
click at [569, 273] on input "checkbox" at bounding box center [568, 275] width 7 height 7
checkbox input "true"
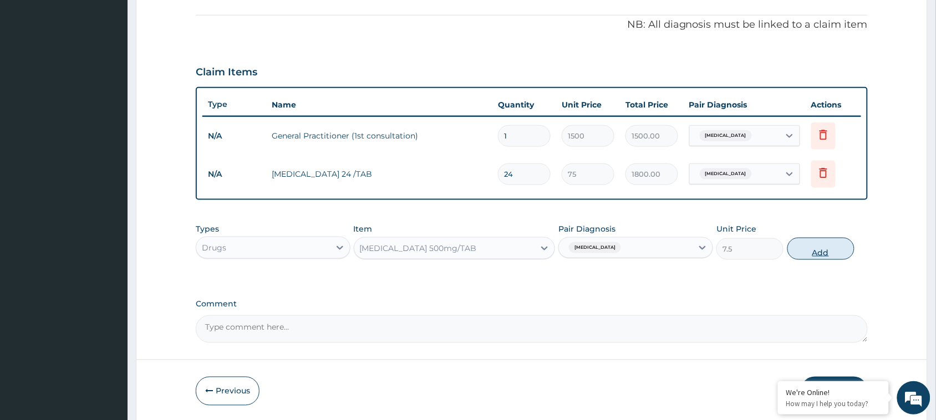
click at [819, 247] on button "Add" at bounding box center [821, 249] width 67 height 22
type input "0"
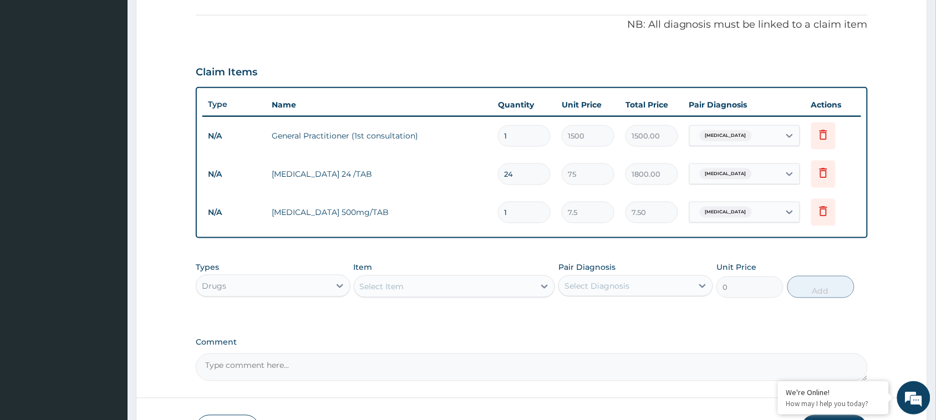
drag, startPoint x: 509, startPoint y: 210, endPoint x: 486, endPoint y: 209, distance: 22.2
click at [486, 209] on tr "N/A PARACETAMOL 500mg/TAB 1 7.5 7.50 Malaria Delete" at bounding box center [531, 213] width 659 height 38
type input "18"
type input "135.00"
type input "18"
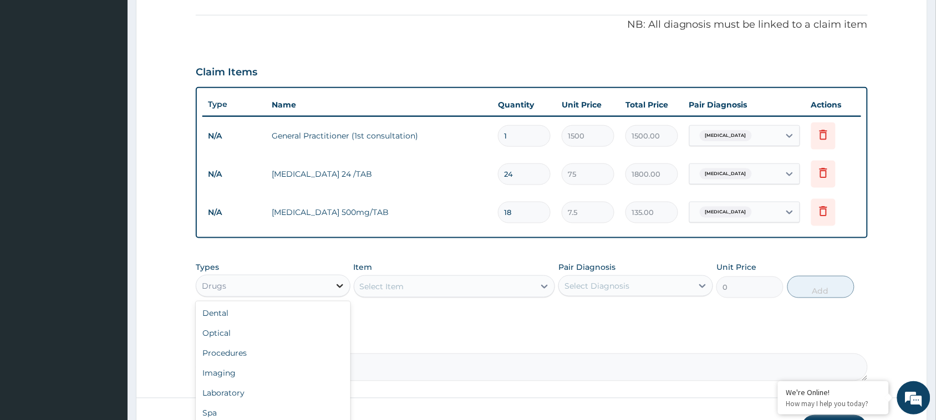
click at [336, 283] on icon at bounding box center [339, 286] width 11 height 11
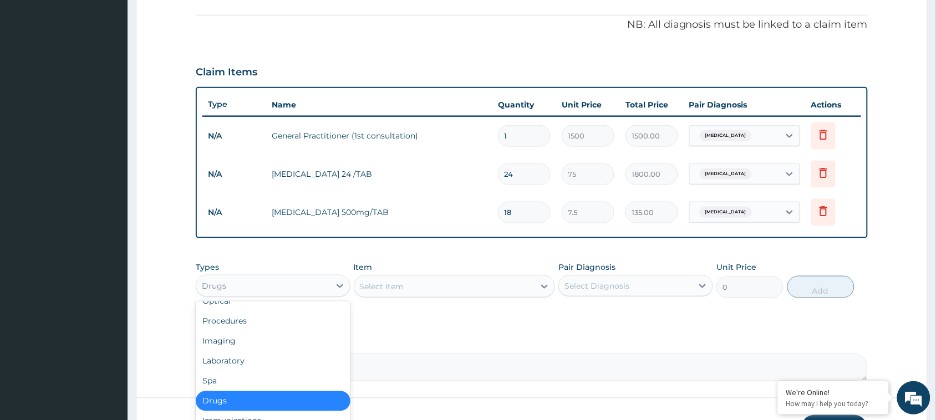
scroll to position [37, 0]
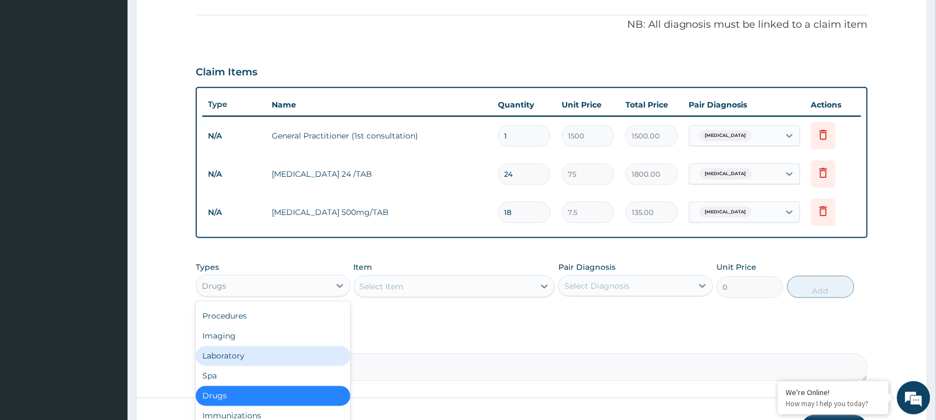
click at [251, 352] on div "Laboratory" at bounding box center [273, 357] width 155 height 20
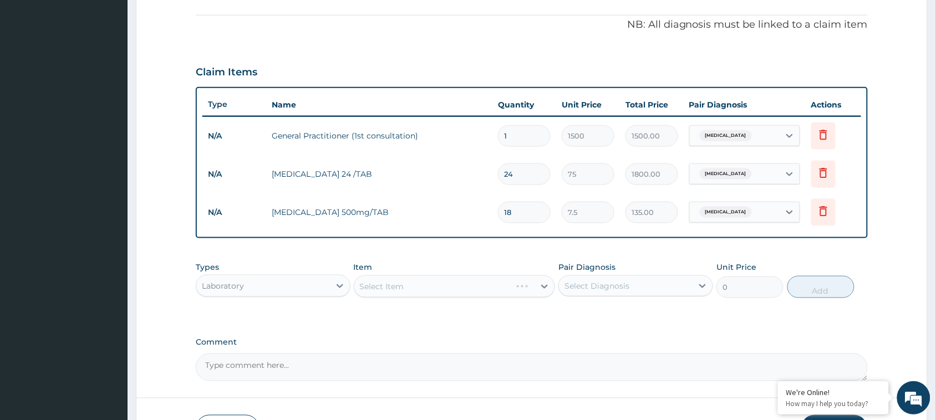
click at [448, 284] on div "Select Item" at bounding box center [455, 287] width 202 height 22
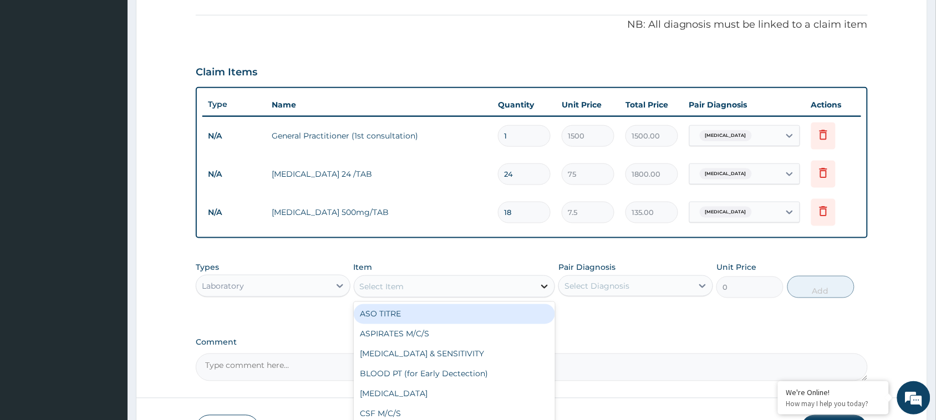
click at [546, 281] on icon at bounding box center [544, 286] width 11 height 11
type input "mal"
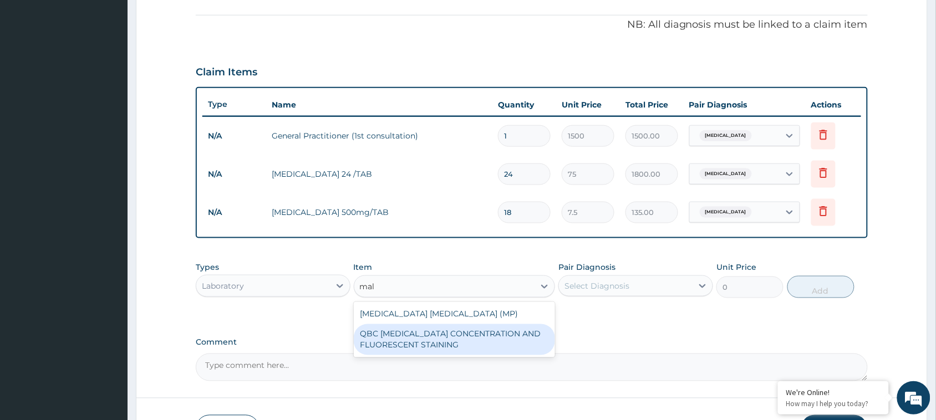
drag, startPoint x: 423, startPoint y: 336, endPoint x: 559, endPoint y: 302, distance: 140.0
click at [425, 337] on div "QBC MALARIA CONCENTRATION AND FLUORESCENT STAINING" at bounding box center [455, 339] width 202 height 31
type input "1800"
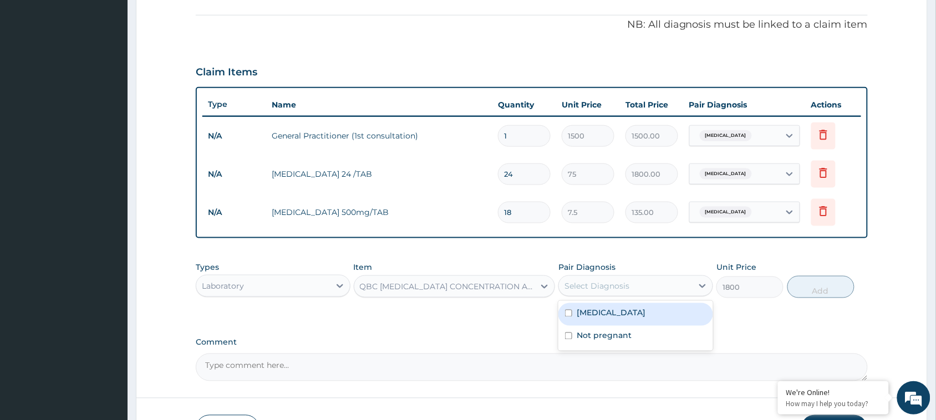
drag, startPoint x: 607, startPoint y: 283, endPoint x: 596, endPoint y: 287, distance: 11.6
click at [608, 283] on div "Select Diagnosis" at bounding box center [597, 286] width 65 height 11
click at [570, 309] on div "Malaria" at bounding box center [636, 314] width 155 height 23
checkbox input "true"
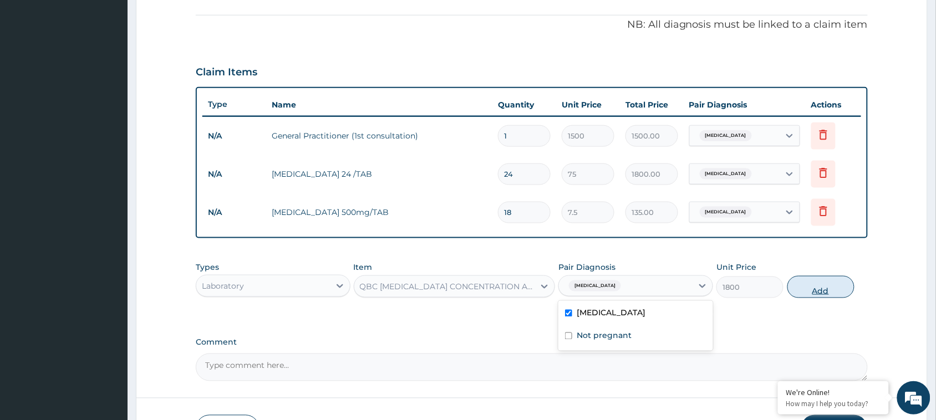
click at [821, 281] on button "Add" at bounding box center [821, 287] width 67 height 22
type input "0"
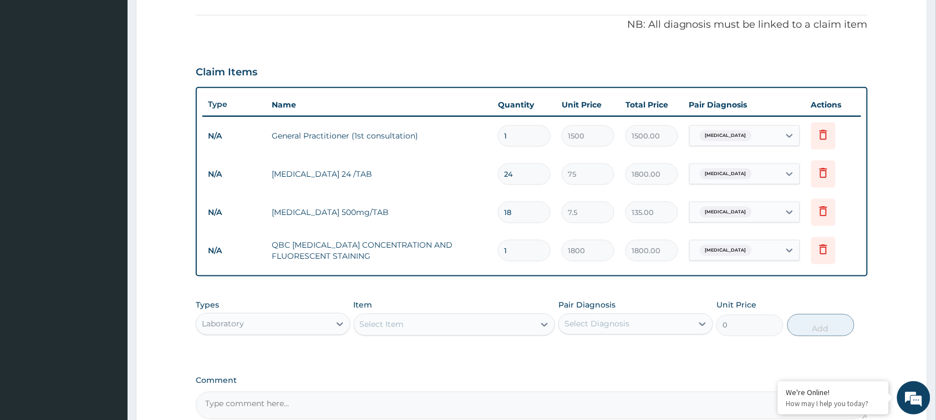
click at [425, 323] on div "Select Item" at bounding box center [444, 325] width 181 height 18
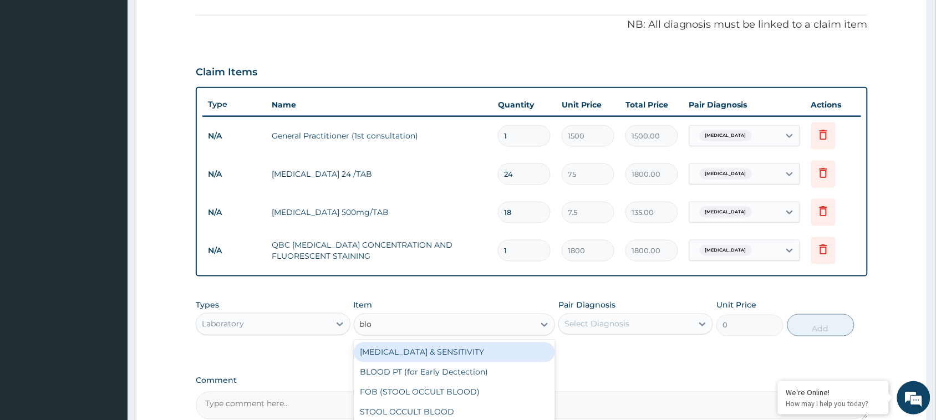
type input "bloo"
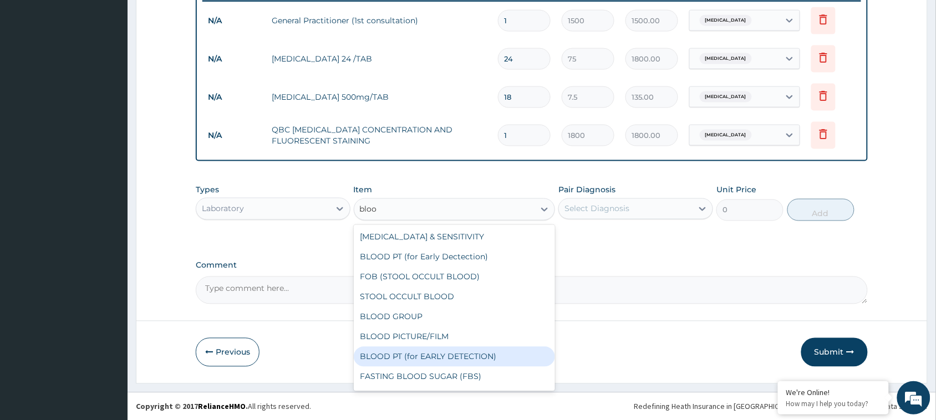
click at [403, 356] on div "BLOOD PT (for EARLY DETECTION)" at bounding box center [455, 357] width 202 height 20
type input "960"
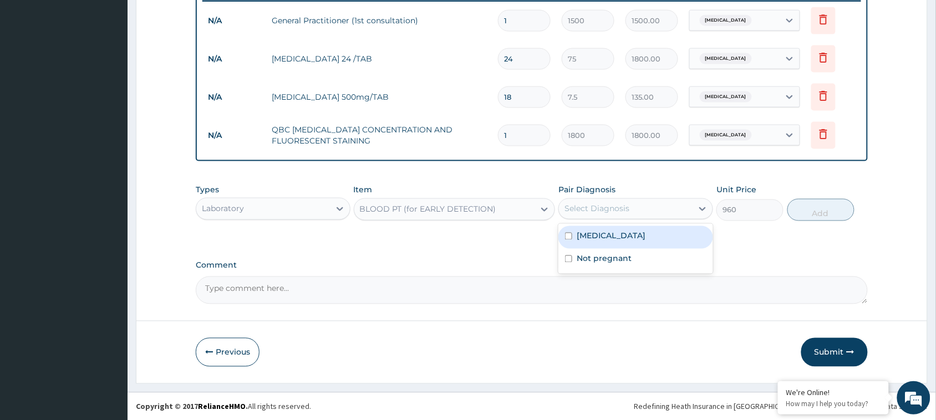
click at [612, 209] on div "Select Diagnosis" at bounding box center [597, 209] width 65 height 11
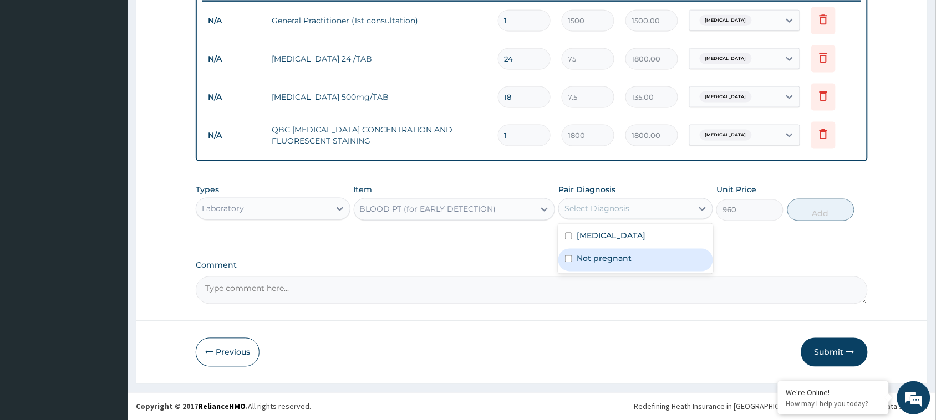
click at [571, 260] on input "checkbox" at bounding box center [568, 259] width 7 height 7
checkbox input "true"
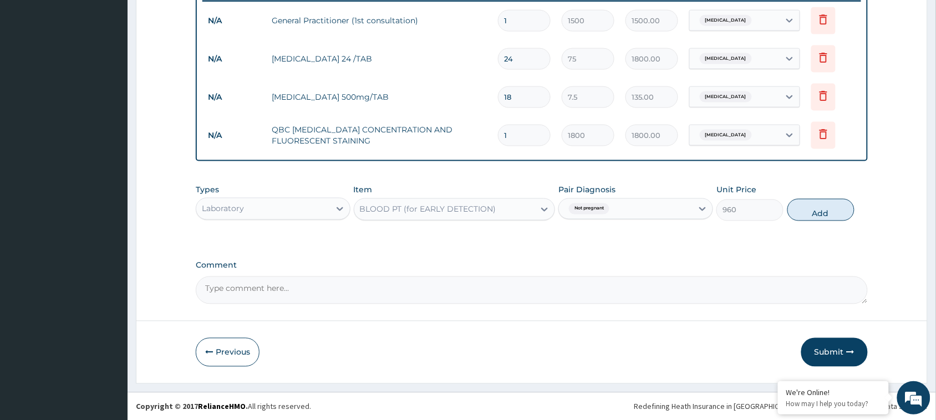
drag, startPoint x: 830, startPoint y: 204, endPoint x: 864, endPoint y: 221, distance: 38.4
click at [830, 203] on button "Add" at bounding box center [821, 210] width 67 height 22
type input "0"
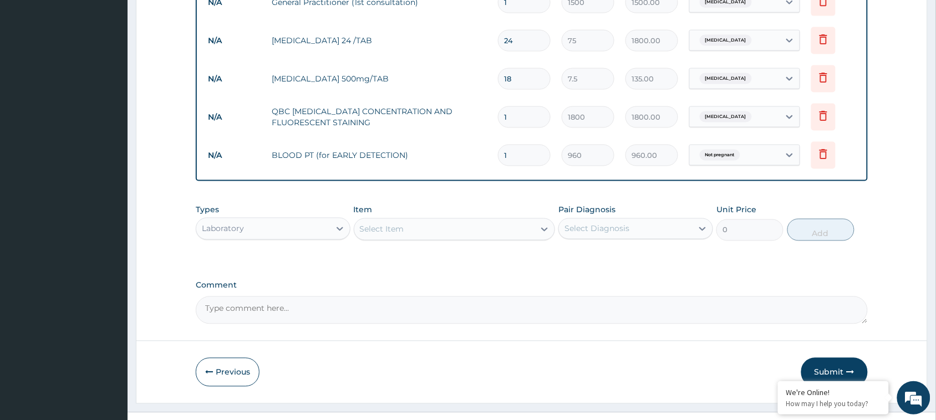
scroll to position [479, 0]
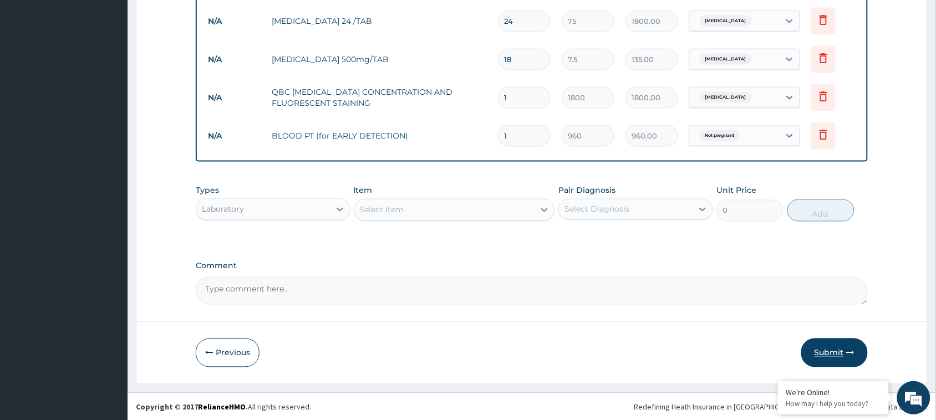
click at [828, 353] on button "Submit" at bounding box center [834, 353] width 67 height 29
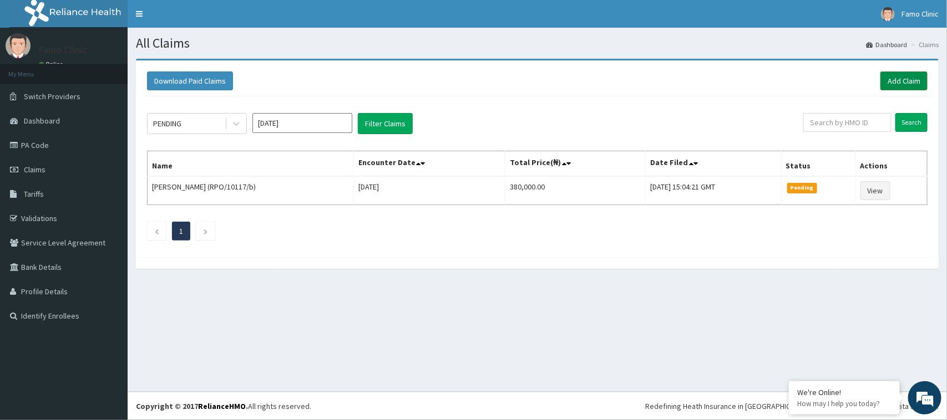
click at [908, 84] on link "Add Claim" at bounding box center [903, 81] width 47 height 19
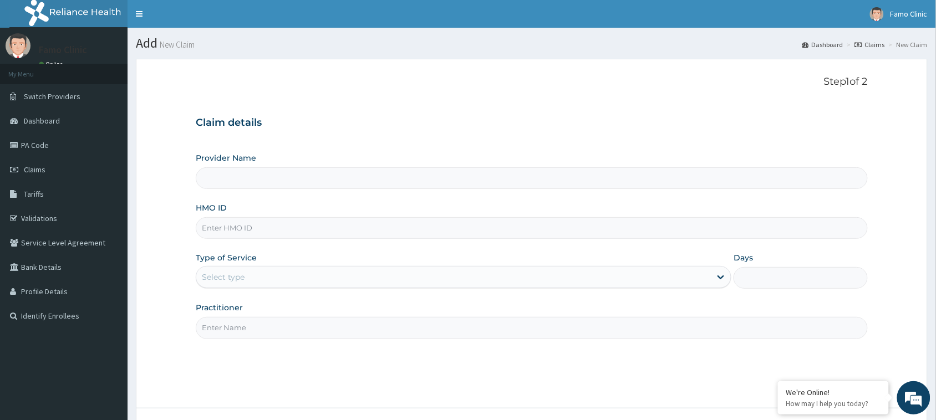
type input "FAMO CLINIC"
click at [277, 235] on input "HMO ID" at bounding box center [532, 228] width 672 height 22
click at [234, 227] on input "prl/10398/a" at bounding box center [532, 228] width 672 height 22
type input "prl/10702/a"
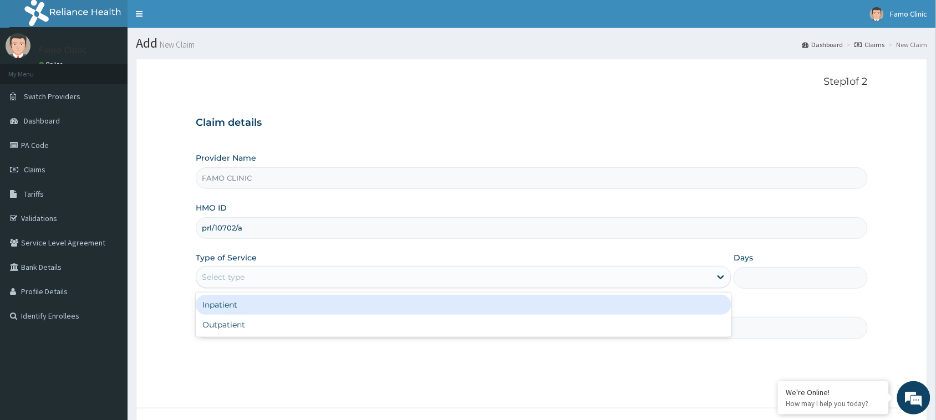
click at [270, 275] on div "Select type" at bounding box center [453, 277] width 515 height 18
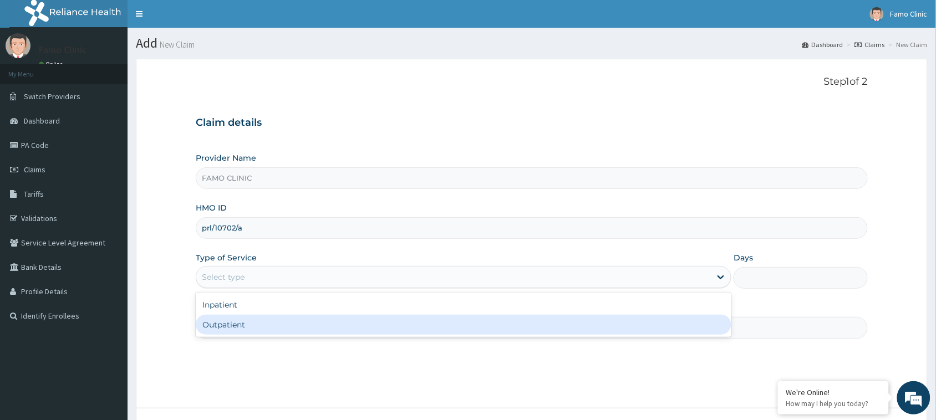
click at [255, 328] on div "Outpatient" at bounding box center [464, 325] width 536 height 20
type input "1"
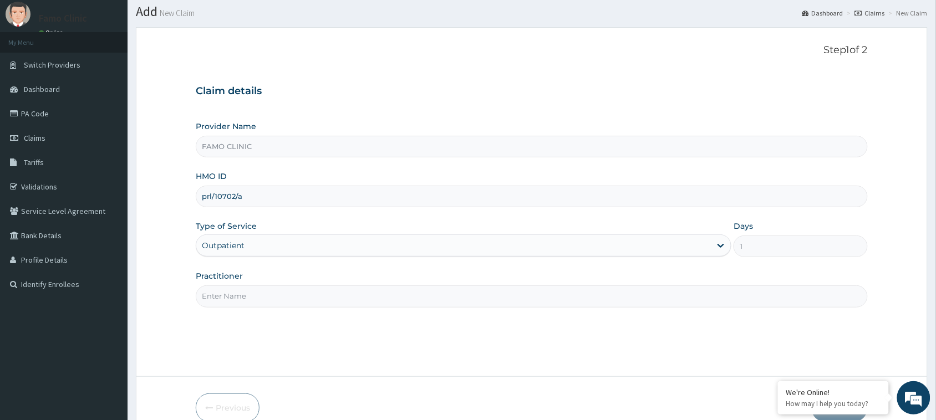
scroll to position [88, 0]
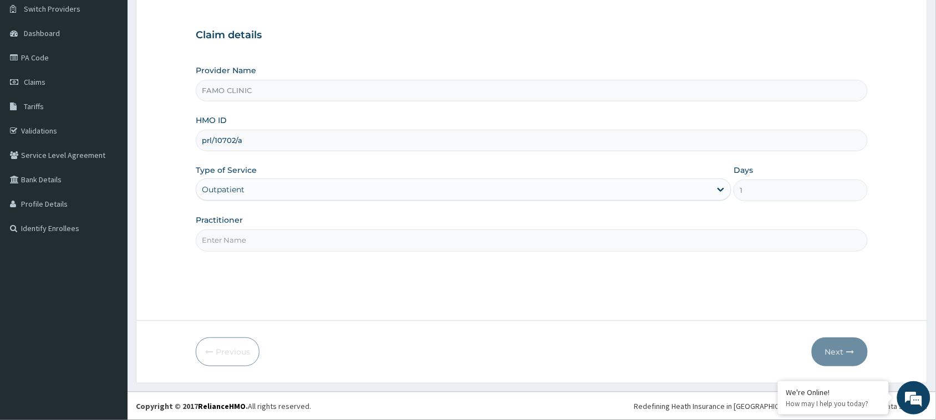
click at [251, 247] on input "Practitioner" at bounding box center [532, 241] width 672 height 22
type input "Dr. Dadigi"
click at [831, 354] on button "Next" at bounding box center [840, 352] width 56 height 29
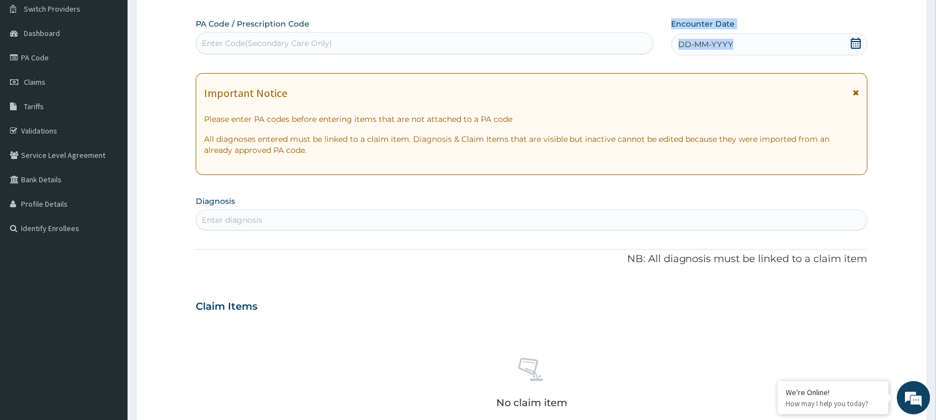
drag, startPoint x: 742, startPoint y: 40, endPoint x: 659, endPoint y: 42, distance: 83.2
click at [659, 42] on div "PA Code / Prescription Code Enter Code(Secondary Care Only) Encounter Date DD-M…" at bounding box center [523, 36] width 654 height 37
click at [740, 42] on div "DD-MM-YYYY" at bounding box center [770, 44] width 196 height 22
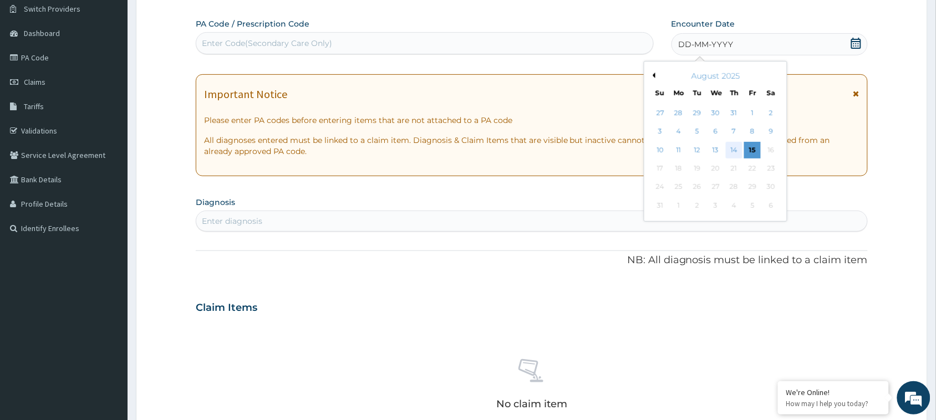
click at [734, 148] on div "14" at bounding box center [734, 150] width 17 height 17
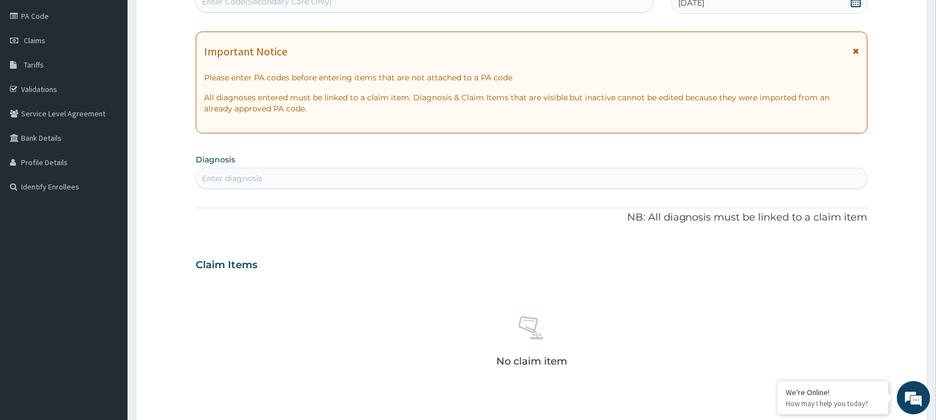
scroll to position [154, 0]
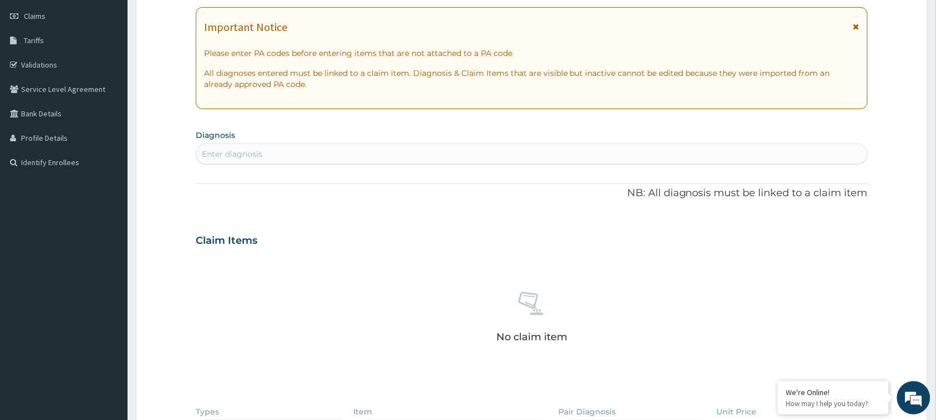
click at [282, 155] on div "Enter diagnosis" at bounding box center [531, 154] width 671 height 18
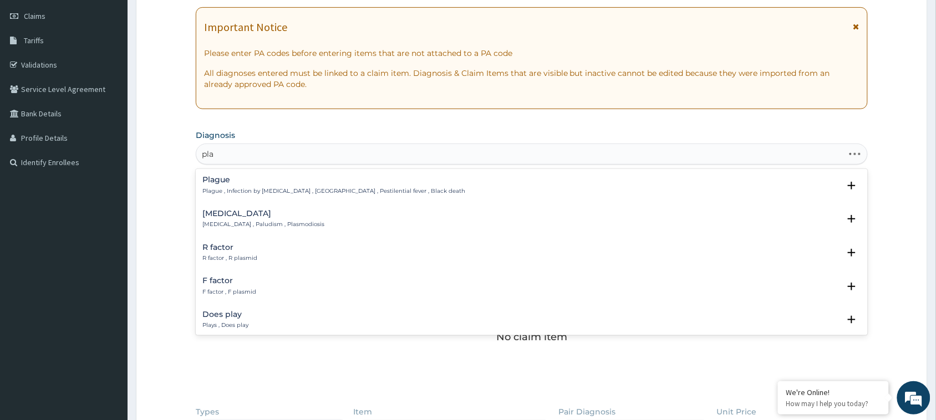
type input "plas"
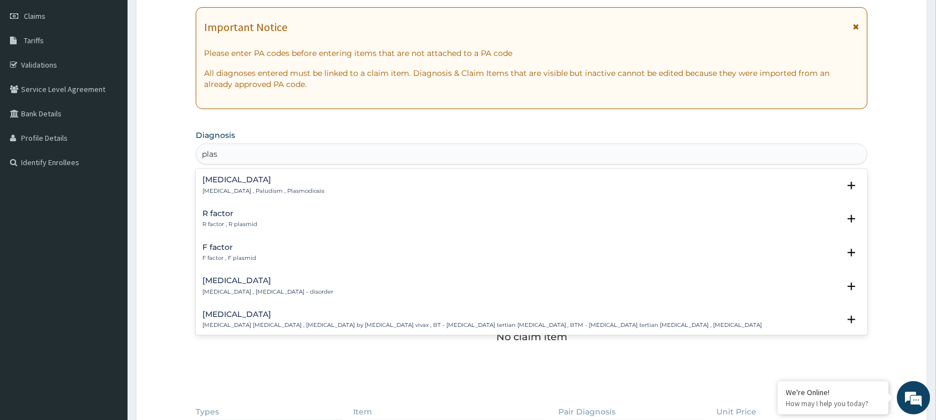
click at [228, 186] on div "Malaria Malaria , Paludism , Plasmodiosis" at bounding box center [263, 185] width 122 height 19
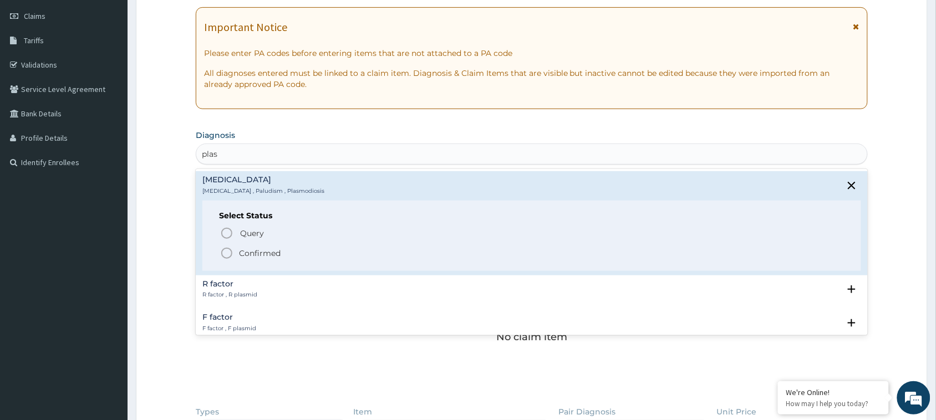
click at [226, 251] on icon "status option filled" at bounding box center [226, 253] width 13 height 13
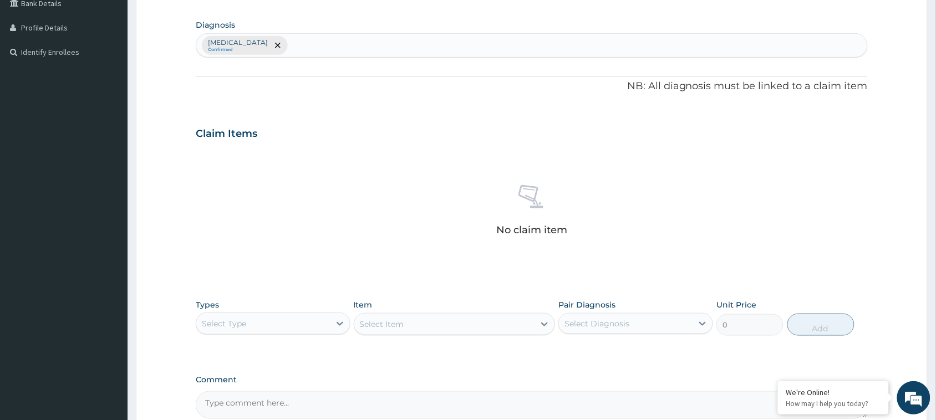
scroll to position [262, 0]
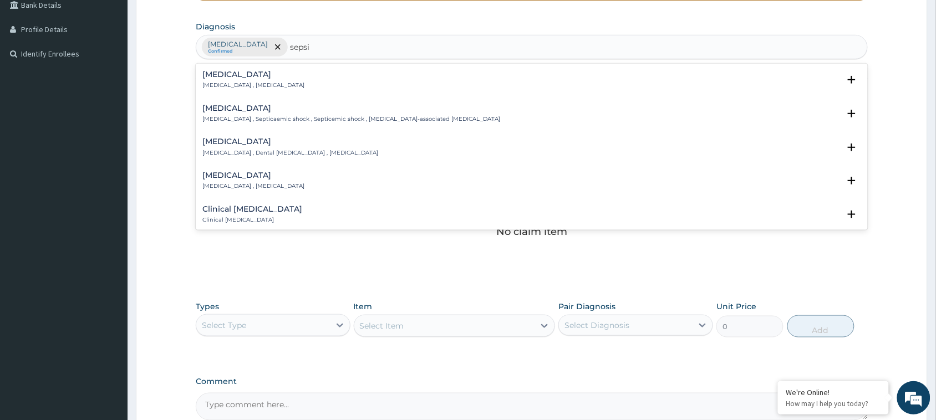
type input "sepsis"
click at [221, 77] on h4 "Sepsis" at bounding box center [253, 74] width 102 height 8
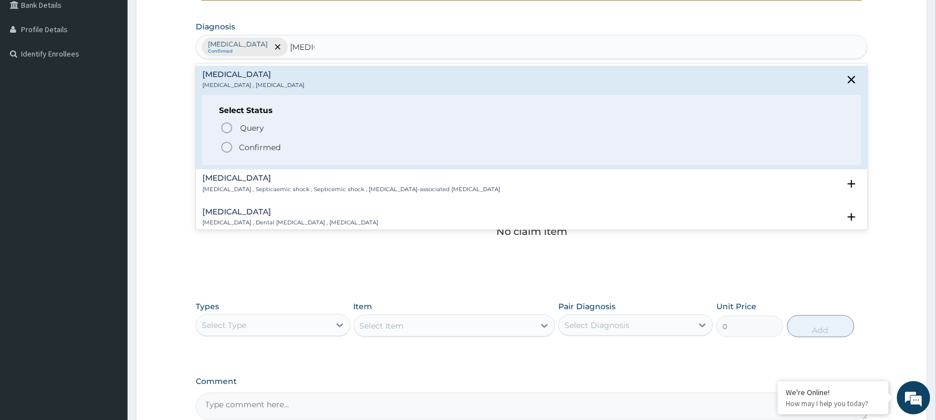
click at [231, 145] on circle "status option filled" at bounding box center [227, 148] width 10 height 10
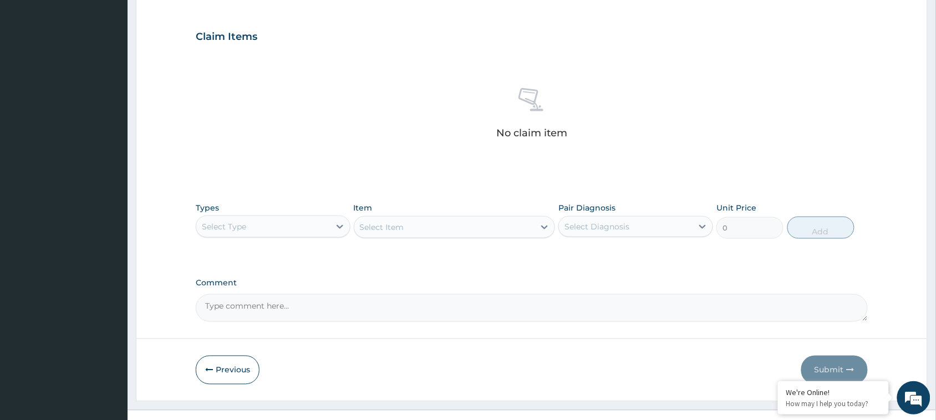
scroll to position [380, 0]
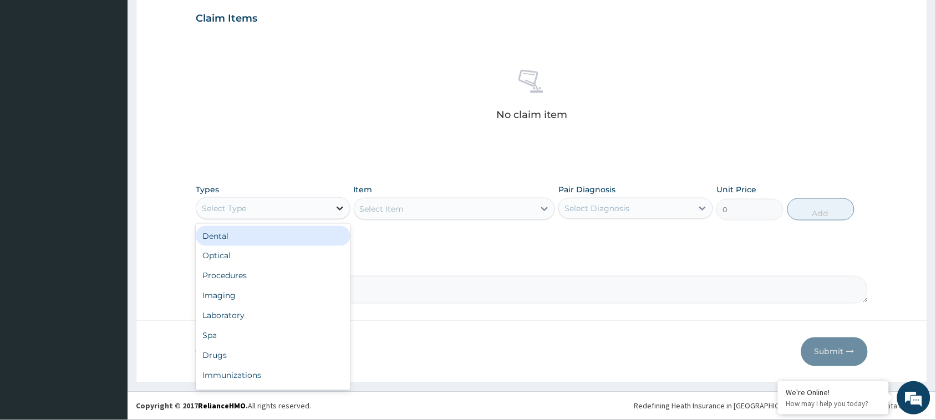
click at [342, 206] on icon at bounding box center [339, 208] width 11 height 11
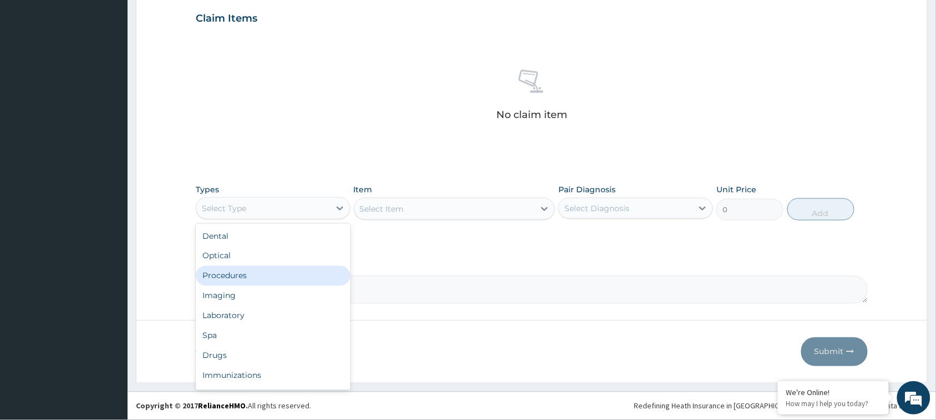
click at [236, 275] on div "Procedures" at bounding box center [273, 276] width 155 height 20
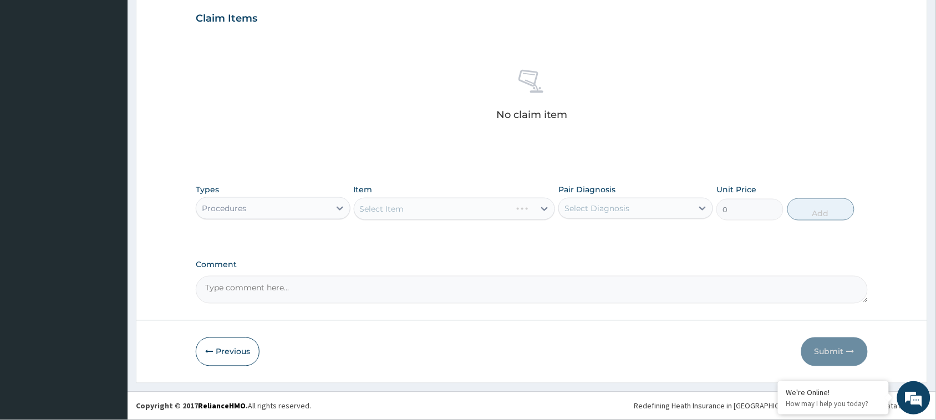
click at [465, 211] on div "Select Item" at bounding box center [455, 209] width 202 height 22
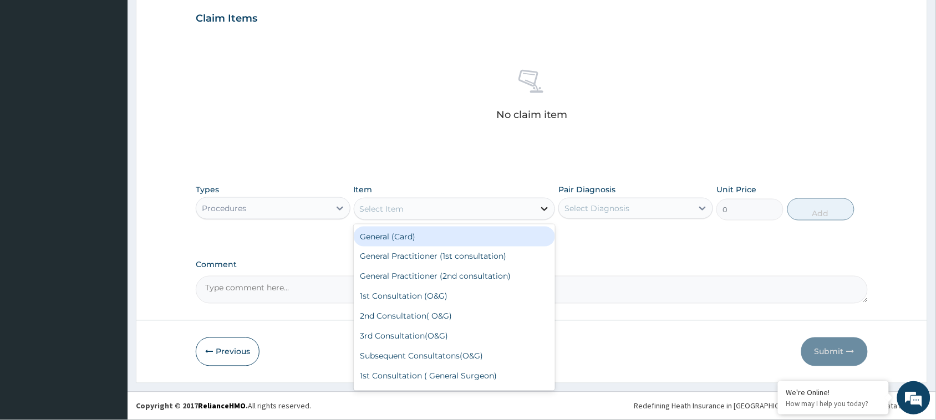
click at [544, 209] on icon at bounding box center [544, 209] width 11 height 11
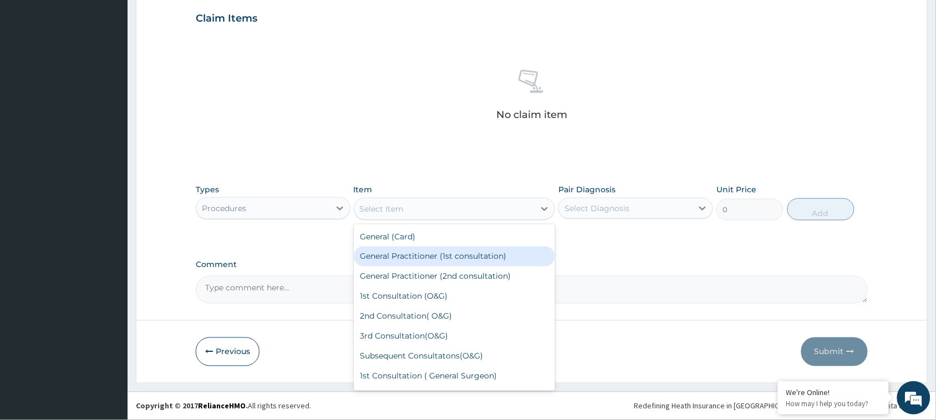
click at [464, 256] on div "General Practitioner (1st consultation)" at bounding box center [455, 257] width 202 height 20
type input "1500"
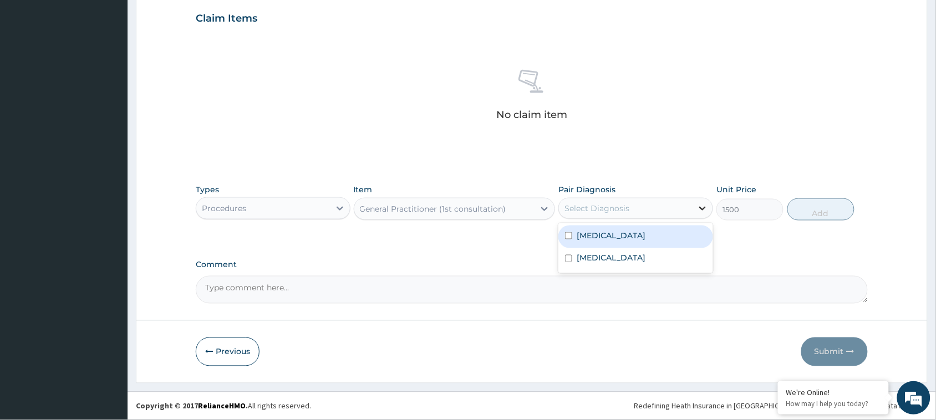
click at [708, 207] on icon at bounding box center [702, 208] width 11 height 11
click at [613, 233] on div "Malaria" at bounding box center [636, 237] width 155 height 23
checkbox input "true"
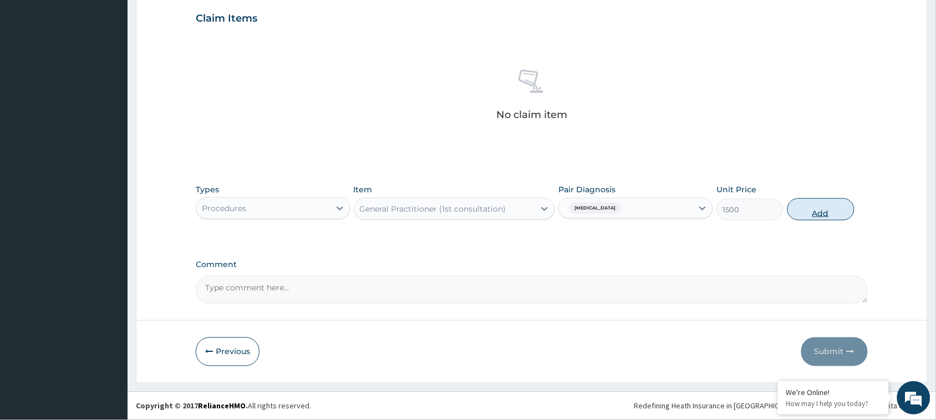
click at [818, 209] on button "Add" at bounding box center [821, 210] width 67 height 22
type input "0"
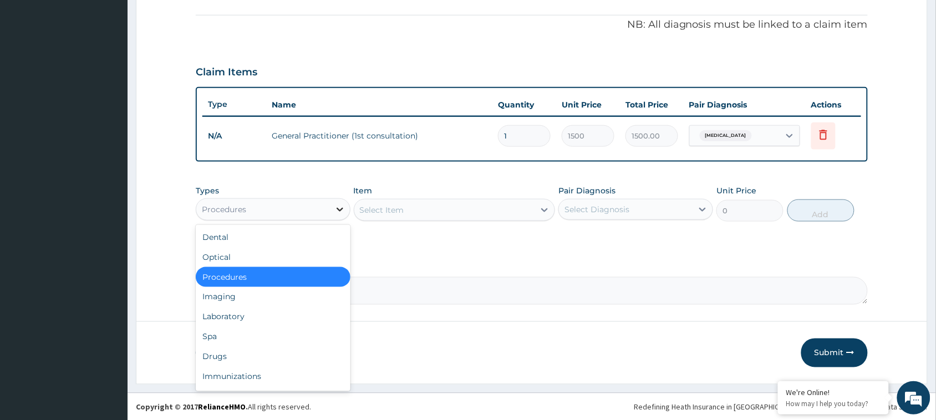
click at [342, 211] on icon at bounding box center [339, 209] width 11 height 11
click at [225, 357] on div "Drugs" at bounding box center [273, 357] width 155 height 20
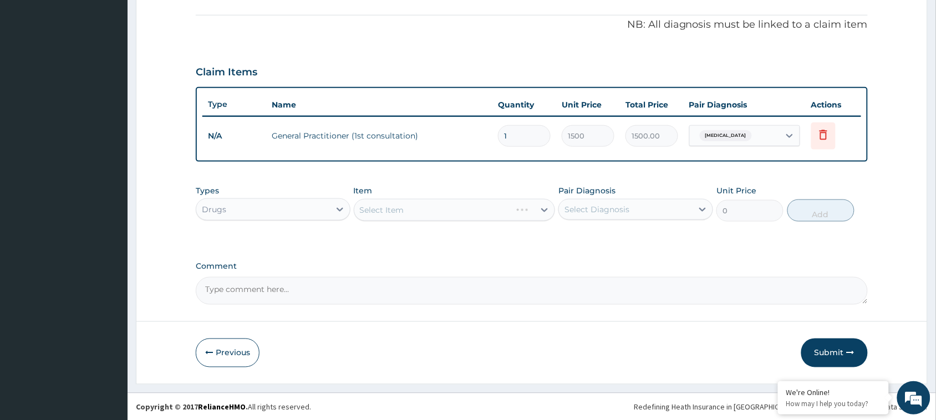
click at [404, 210] on div "Select Item" at bounding box center [455, 210] width 202 height 22
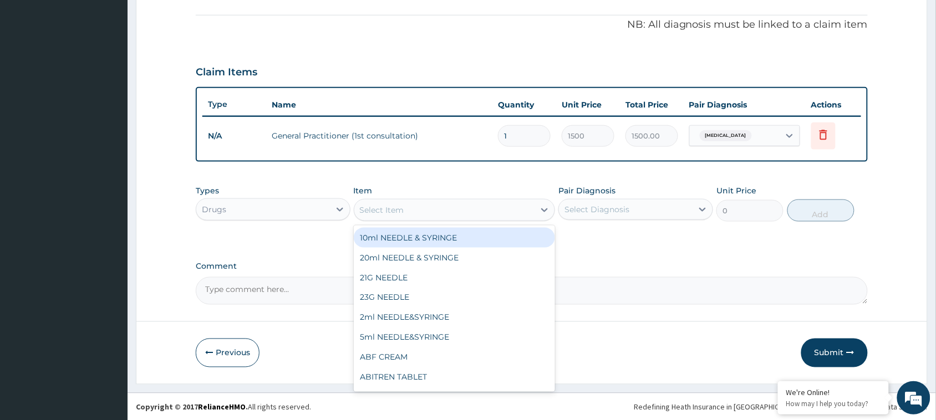
click at [542, 206] on icon at bounding box center [544, 210] width 11 height 11
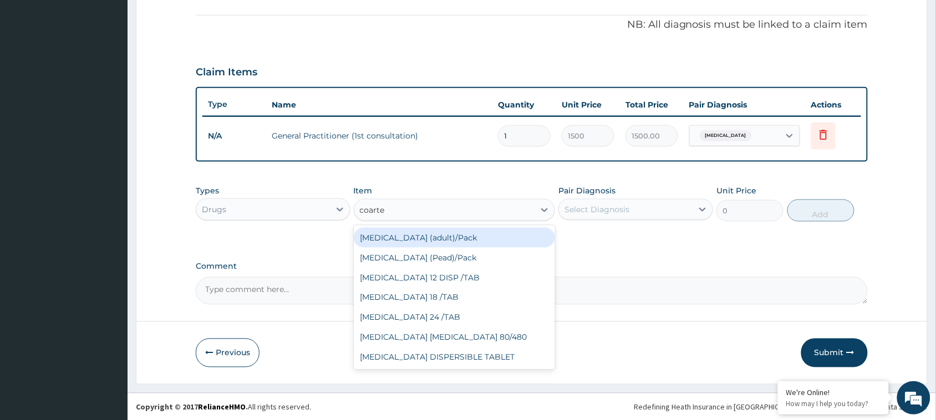
type input "coartem"
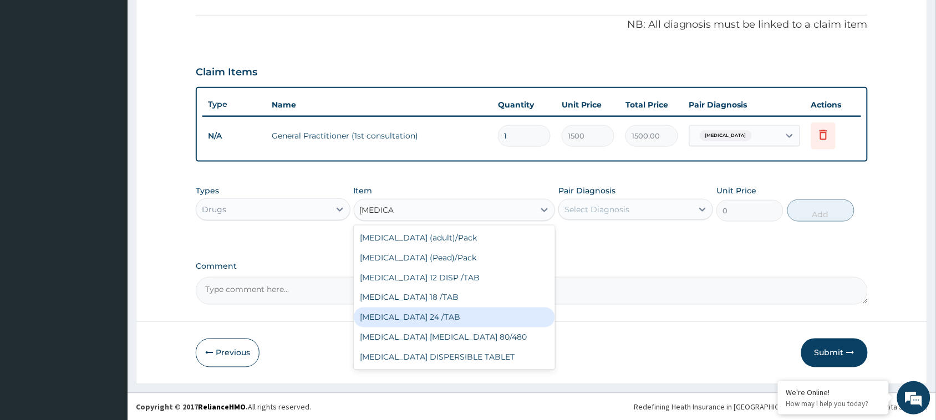
drag, startPoint x: 425, startPoint y: 314, endPoint x: 448, endPoint y: 292, distance: 31.4
click at [425, 314] on div "COARTEM 24 /TAB" at bounding box center [455, 318] width 202 height 20
type input "75"
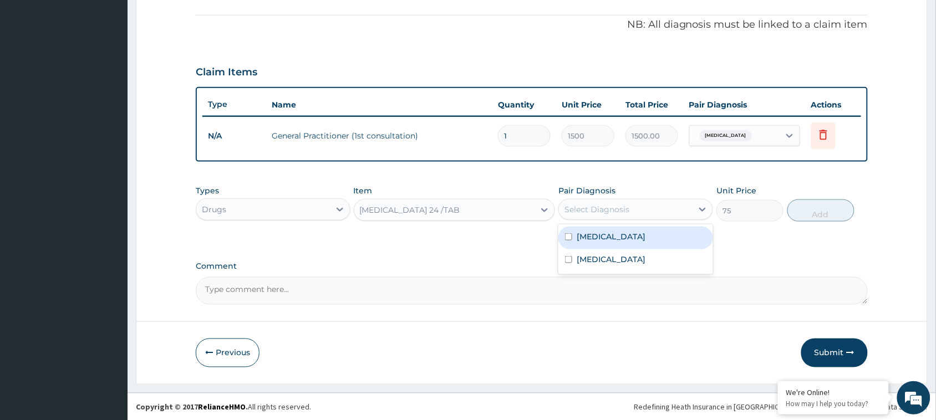
click at [591, 208] on div "Select Diagnosis" at bounding box center [597, 209] width 65 height 11
click at [570, 234] on input "checkbox" at bounding box center [568, 237] width 7 height 7
checkbox input "true"
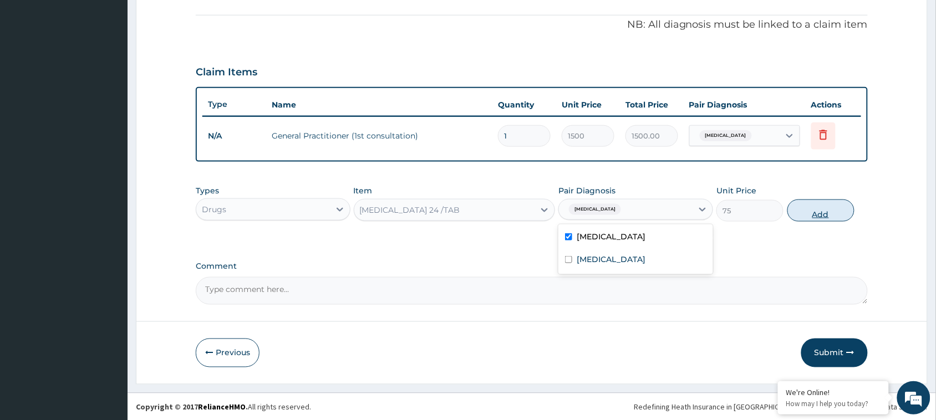
click at [838, 204] on button "Add" at bounding box center [821, 211] width 67 height 22
type input "0"
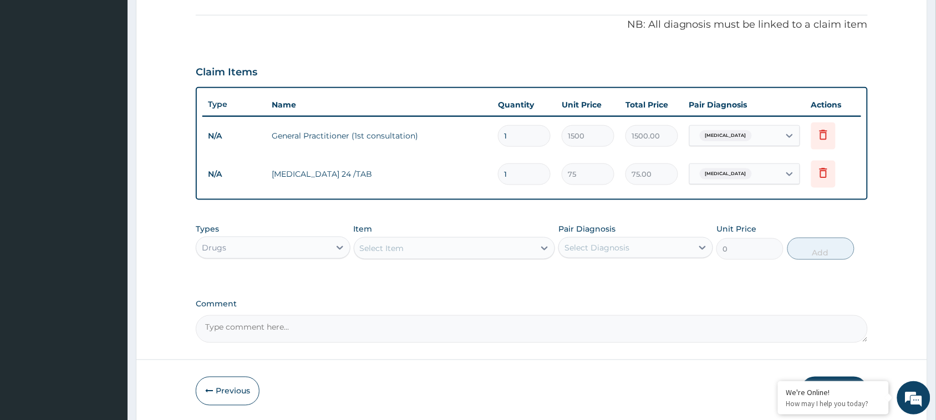
drag, startPoint x: 515, startPoint y: 168, endPoint x: 483, endPoint y: 177, distance: 33.7
click at [483, 177] on tr "N/A COARTEM 24 /TAB 1 75 75.00 Malaria Delete" at bounding box center [531, 174] width 659 height 38
type input "2"
type input "150.00"
type input "24"
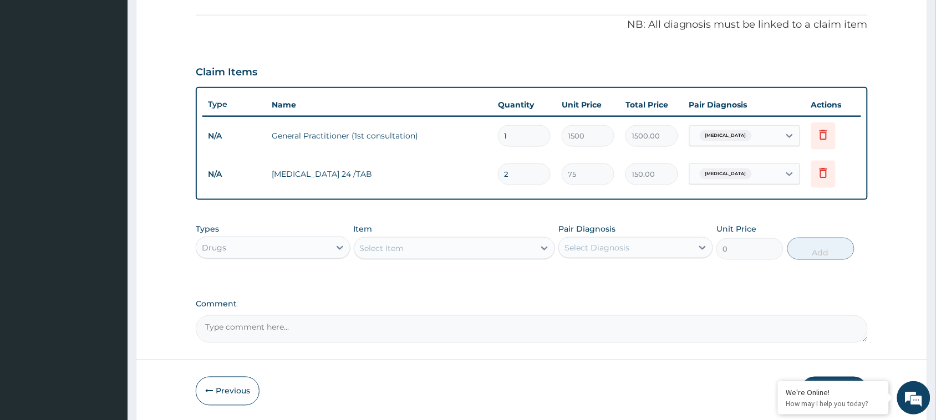
type input "1800.00"
type input "24"
click at [456, 245] on div "Select Item" at bounding box center [444, 249] width 181 height 18
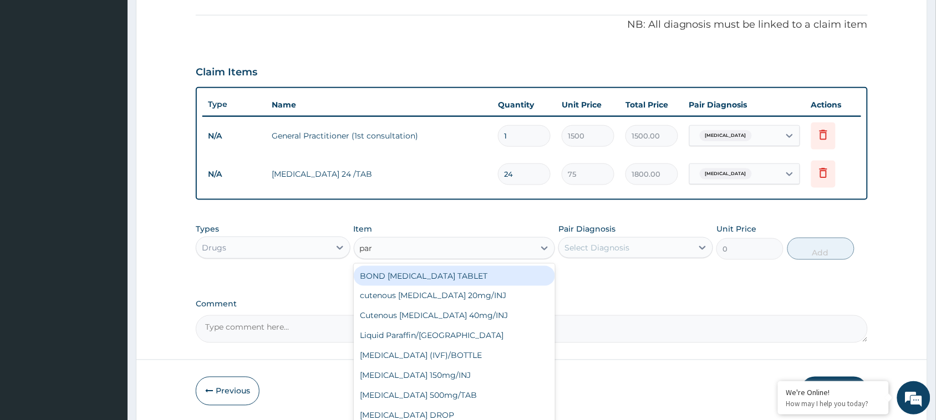
type input "para"
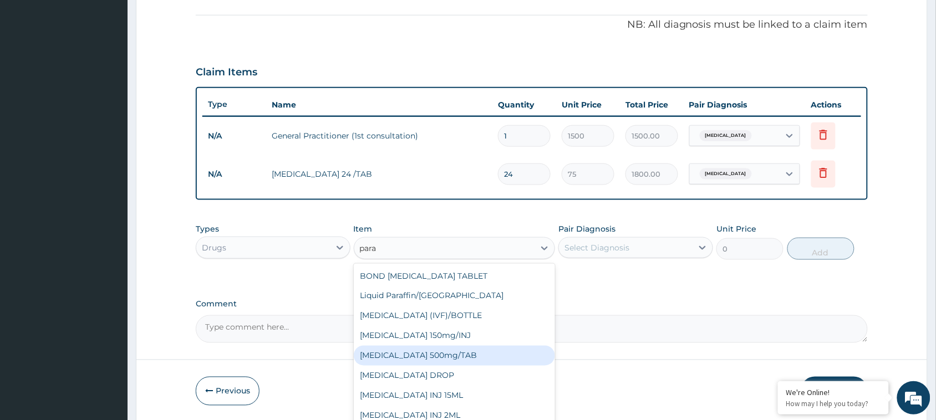
click at [448, 351] on div "PARACETAMOL 500mg/TAB" at bounding box center [455, 356] width 202 height 20
type input "7.5"
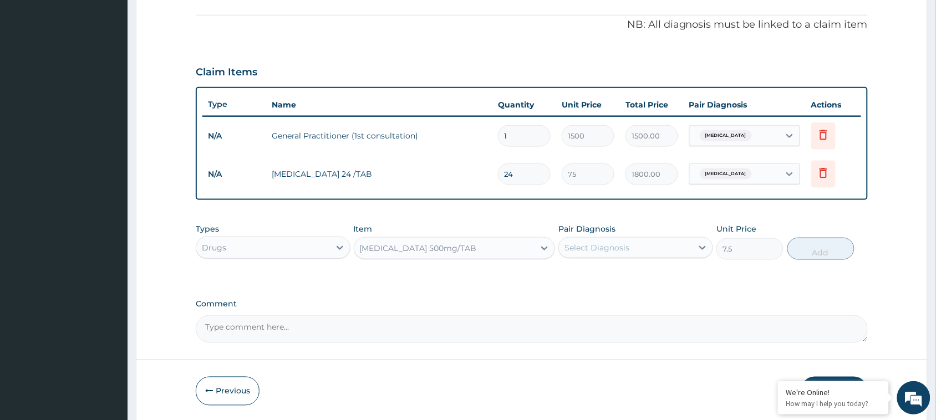
click at [647, 243] on div "Select Diagnosis" at bounding box center [626, 248] width 134 height 18
click at [567, 272] on input "checkbox" at bounding box center [568, 275] width 7 height 7
checkbox input "true"
click at [810, 246] on button "Add" at bounding box center [821, 249] width 67 height 22
type input "0"
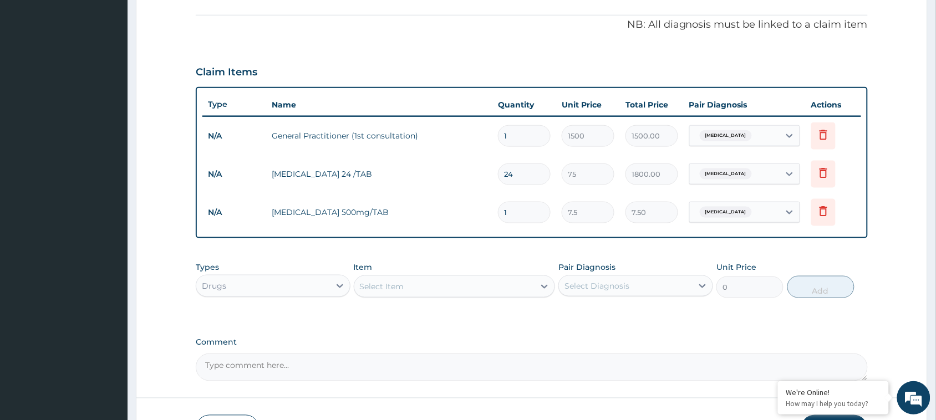
drag, startPoint x: 515, startPoint y: 211, endPoint x: 484, endPoint y: 210, distance: 30.6
click at [484, 210] on tr "N/A PARACETAMOL 500mg/TAB 1 7.5 7.50 Malaria Delete" at bounding box center [531, 213] width 659 height 38
type input "18"
type input "135.00"
type input "18"
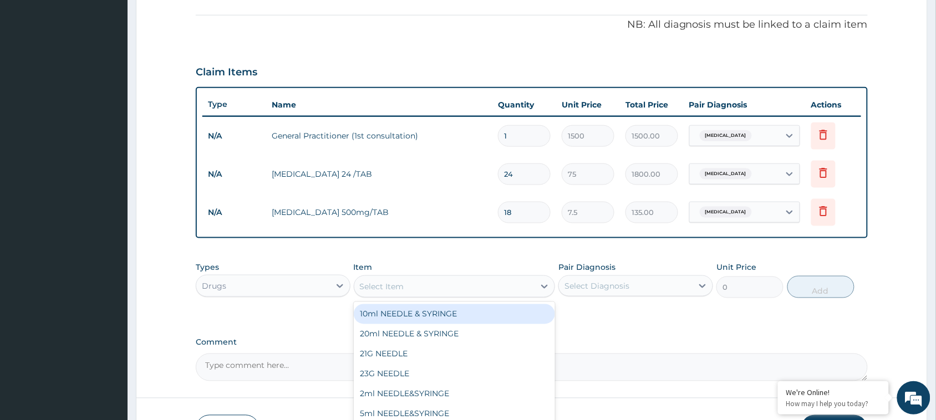
click at [435, 284] on div "Select Item" at bounding box center [444, 287] width 181 height 18
type input "para"
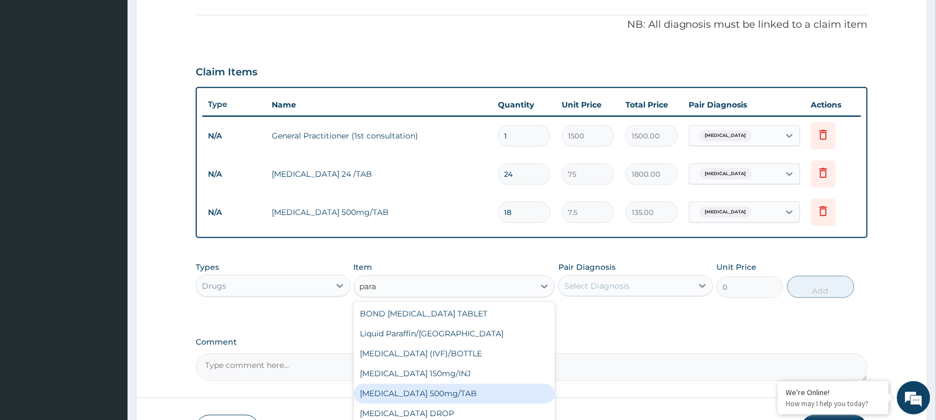
click at [444, 390] on div "PARACETAMOL 500mg/TAB" at bounding box center [455, 394] width 202 height 20
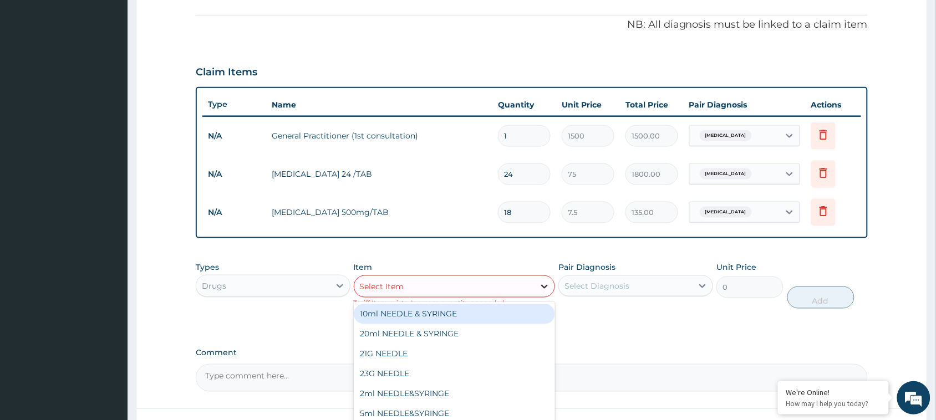
click at [539, 283] on icon at bounding box center [544, 286] width 11 height 11
type input "para"
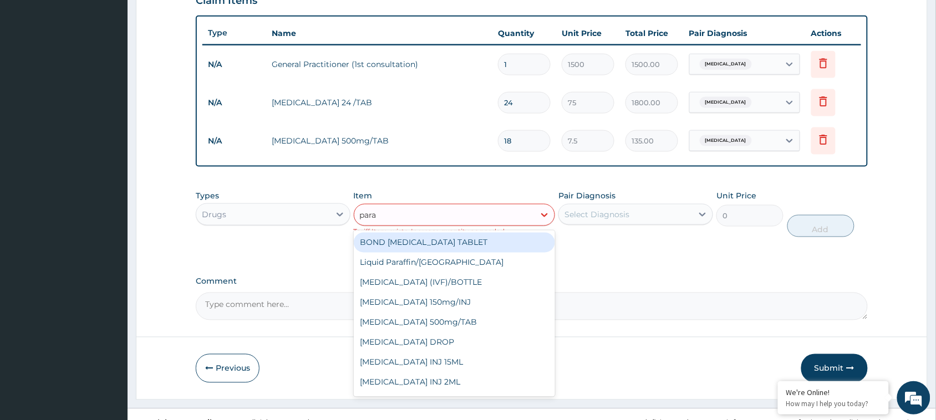
scroll to position [412, 0]
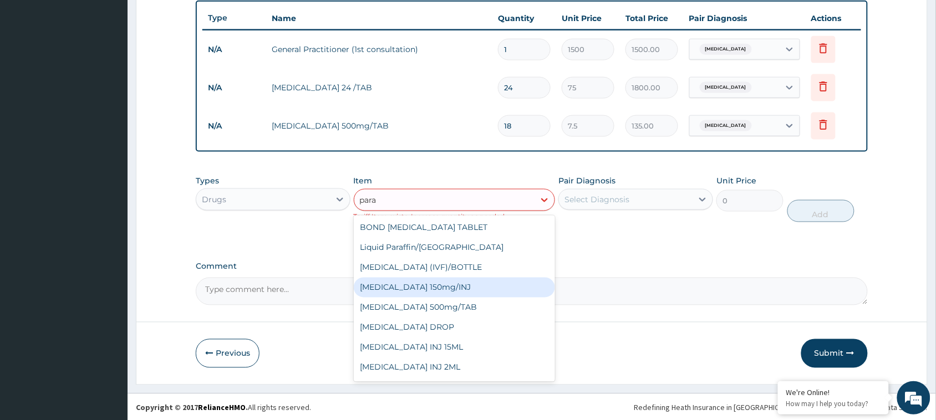
click at [439, 278] on div "Paracetamol 150mg/INJ" at bounding box center [455, 288] width 202 height 20
type input "150"
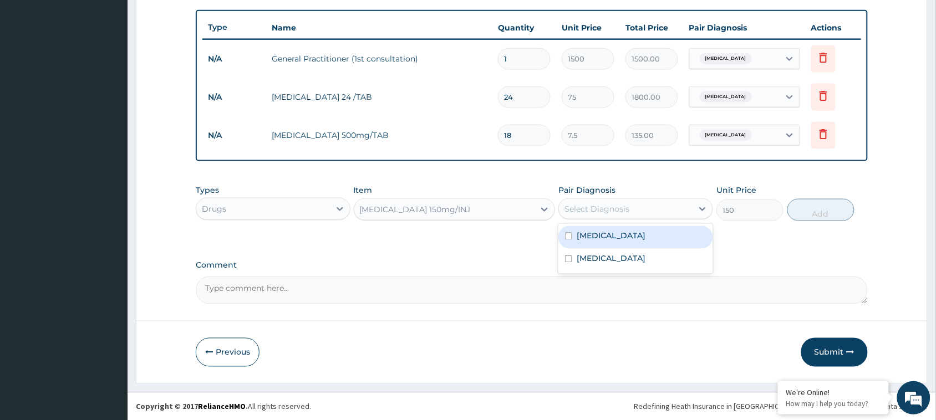
click at [642, 209] on div "Select Diagnosis" at bounding box center [626, 209] width 134 height 18
click at [570, 236] on input "checkbox" at bounding box center [568, 236] width 7 height 7
checkbox input "true"
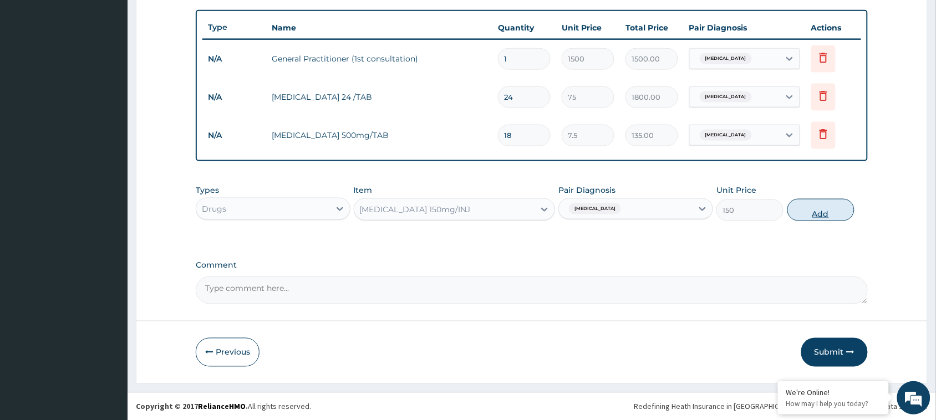
click at [825, 212] on button "Add" at bounding box center [821, 210] width 67 height 22
type input "0"
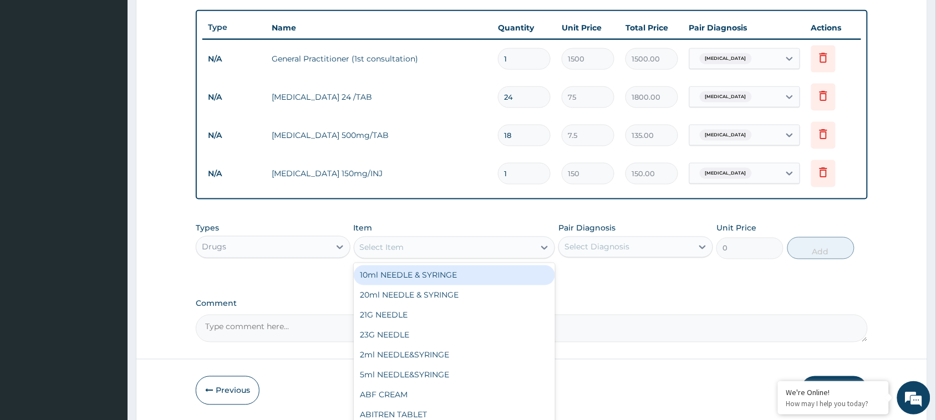
click at [444, 250] on div "Select Item" at bounding box center [444, 248] width 181 height 18
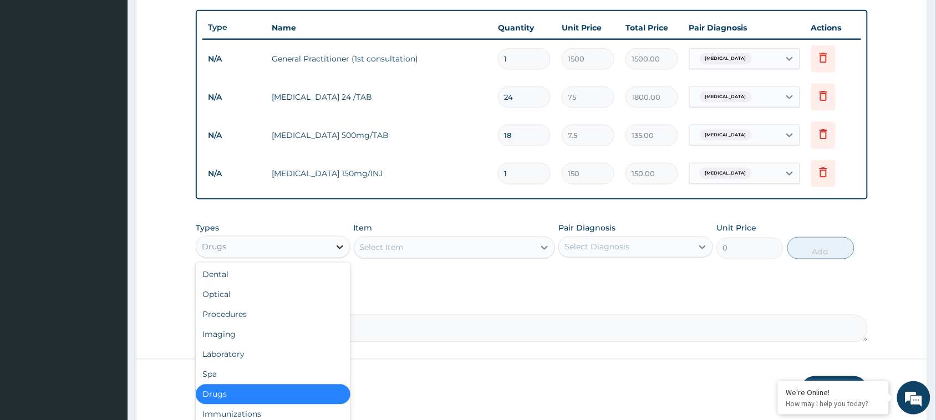
click at [334, 245] on icon at bounding box center [339, 247] width 11 height 11
click at [247, 353] on div "Laboratory" at bounding box center [273, 355] width 155 height 20
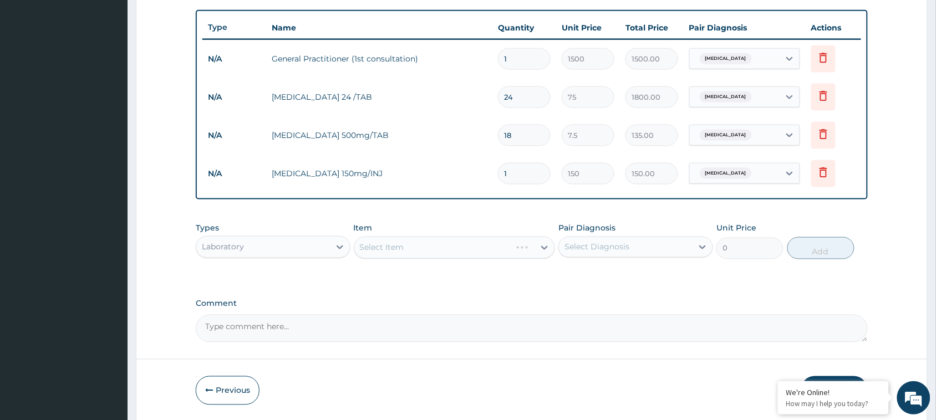
click at [544, 246] on div "Select Item" at bounding box center [455, 248] width 202 height 22
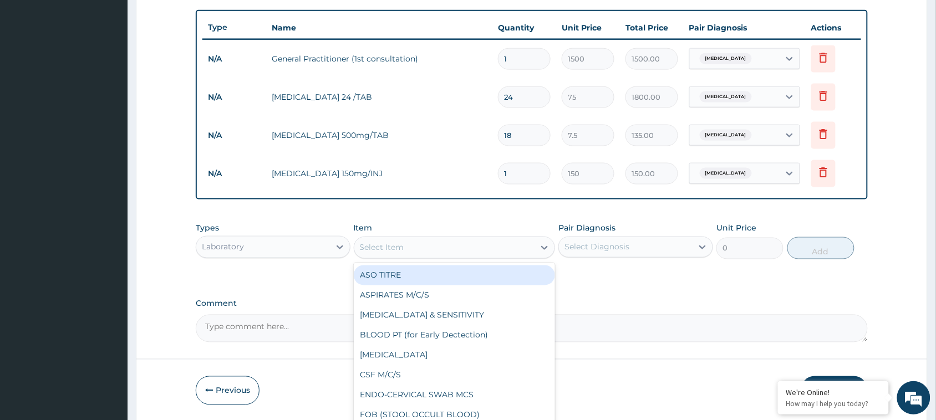
click at [544, 246] on icon at bounding box center [544, 247] width 11 height 11
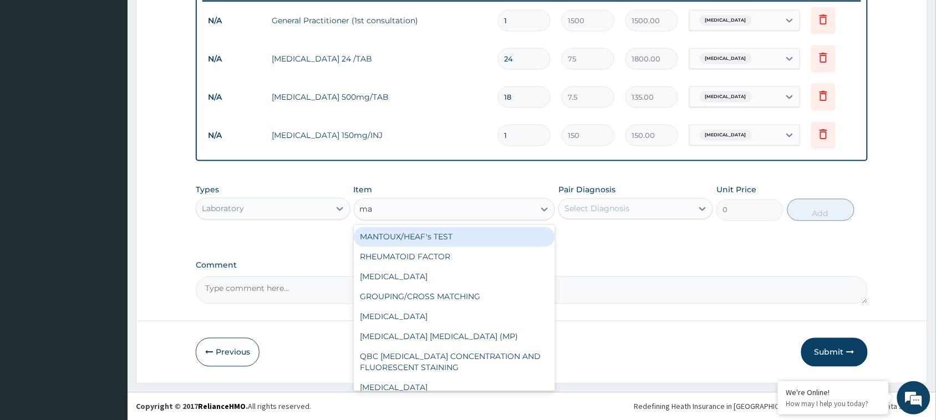
type input "mal"
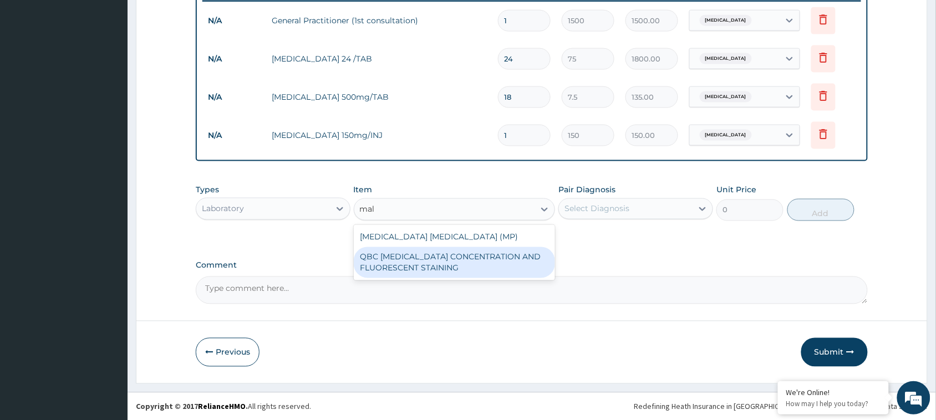
click at [464, 256] on div "QBC MALARIA CONCENTRATION AND FLUORESCENT STAINING" at bounding box center [455, 262] width 202 height 31
type input "1800"
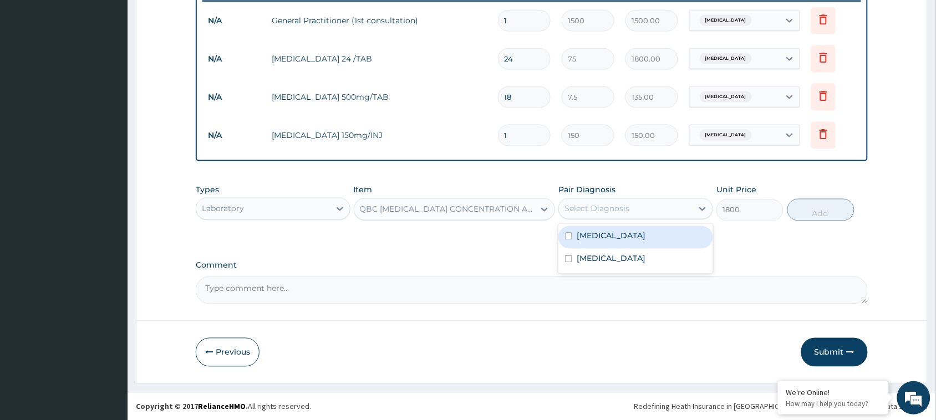
click at [623, 212] on div "Select Diagnosis" at bounding box center [597, 209] width 65 height 11
drag, startPoint x: 569, startPoint y: 234, endPoint x: 626, endPoint y: 229, distance: 56.8
click at [571, 234] on input "checkbox" at bounding box center [568, 236] width 7 height 7
checkbox input "true"
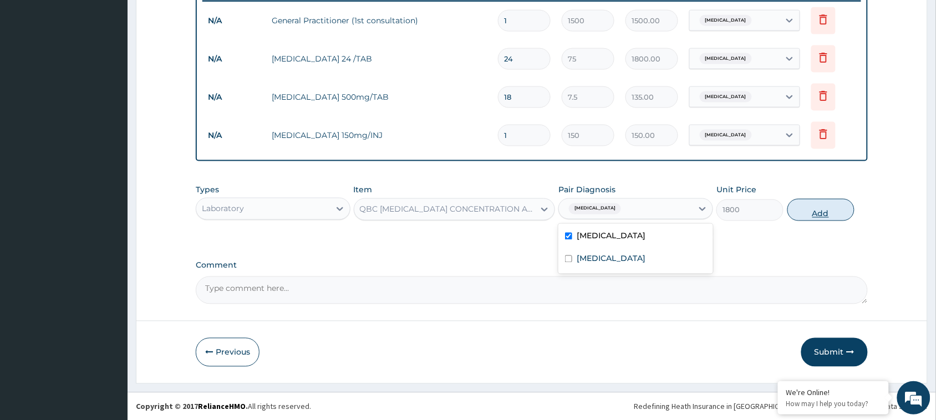
click at [821, 214] on button "Add" at bounding box center [821, 210] width 67 height 22
type input "0"
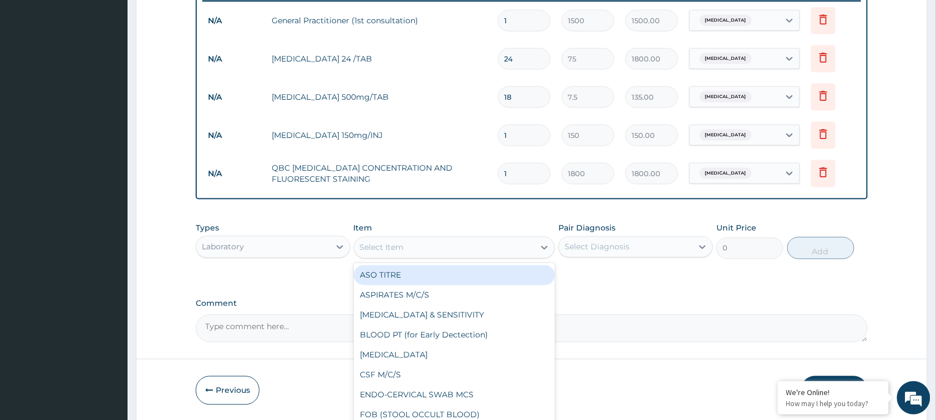
click at [461, 242] on div "Select Item" at bounding box center [444, 248] width 181 height 18
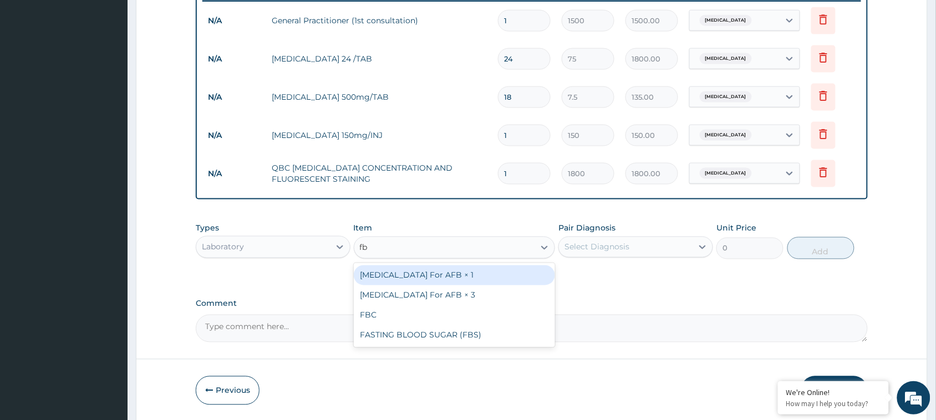
type input "fbc"
drag, startPoint x: 441, startPoint y: 281, endPoint x: 630, endPoint y: 242, distance: 192.4
click at [447, 281] on div "FBC" at bounding box center [455, 276] width 202 height 20
type input "1600"
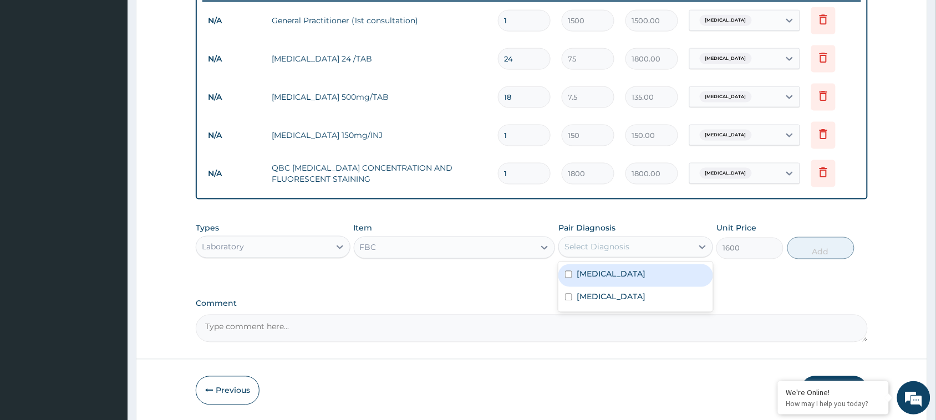
click at [630, 242] on div "Select Diagnosis" at bounding box center [626, 248] width 134 height 18
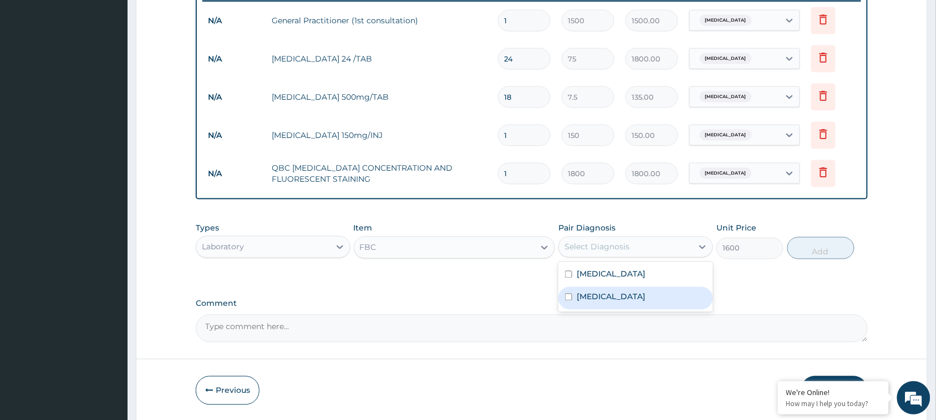
click at [570, 298] on input "checkbox" at bounding box center [568, 297] width 7 height 7
checkbox input "true"
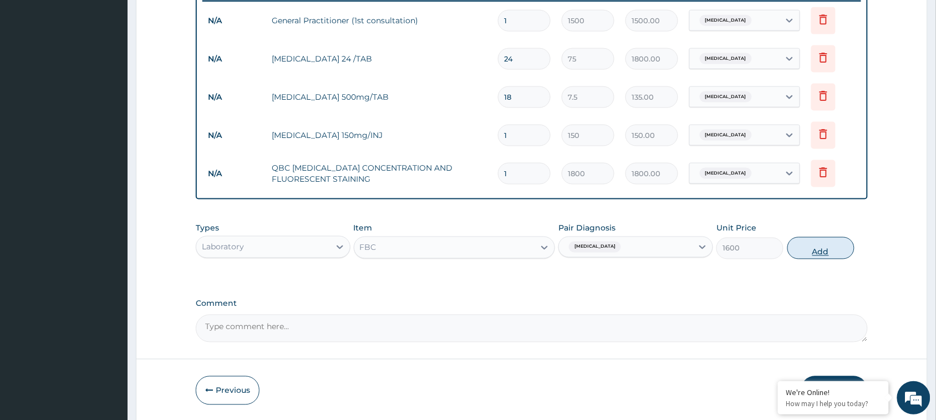
click at [849, 248] on button "Add" at bounding box center [821, 248] width 67 height 22
type input "0"
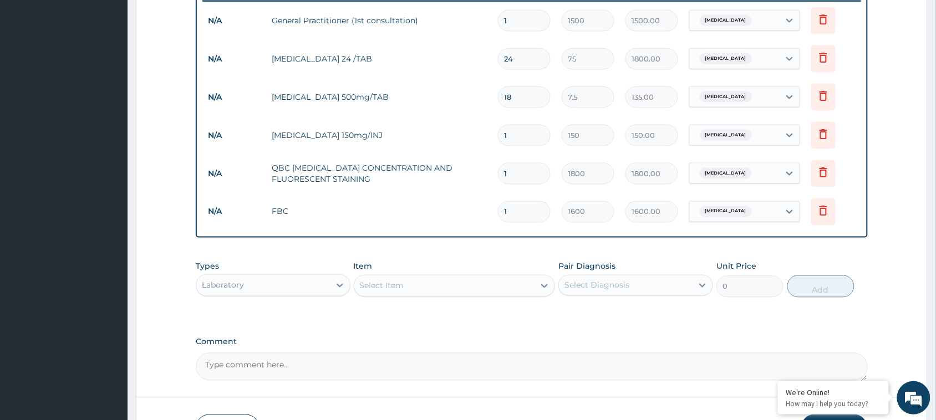
scroll to position [517, 0]
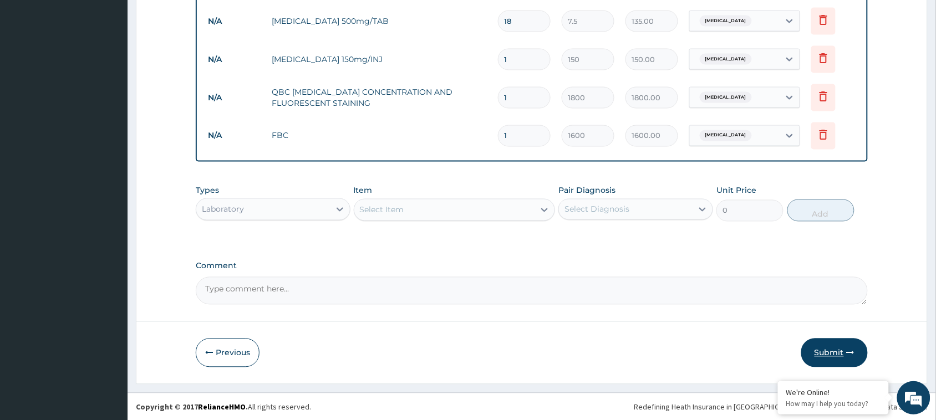
click at [838, 353] on button "Submit" at bounding box center [834, 353] width 67 height 29
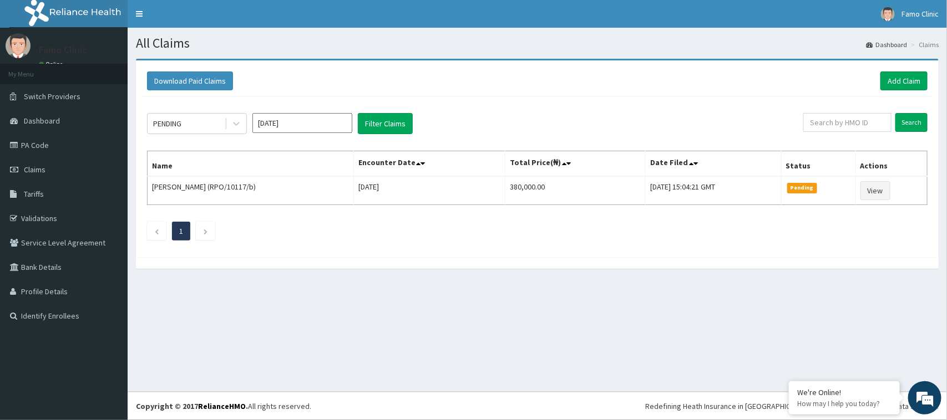
click at [179, 267] on div at bounding box center [537, 263] width 803 height 12
